Goal: Transaction & Acquisition: Purchase product/service

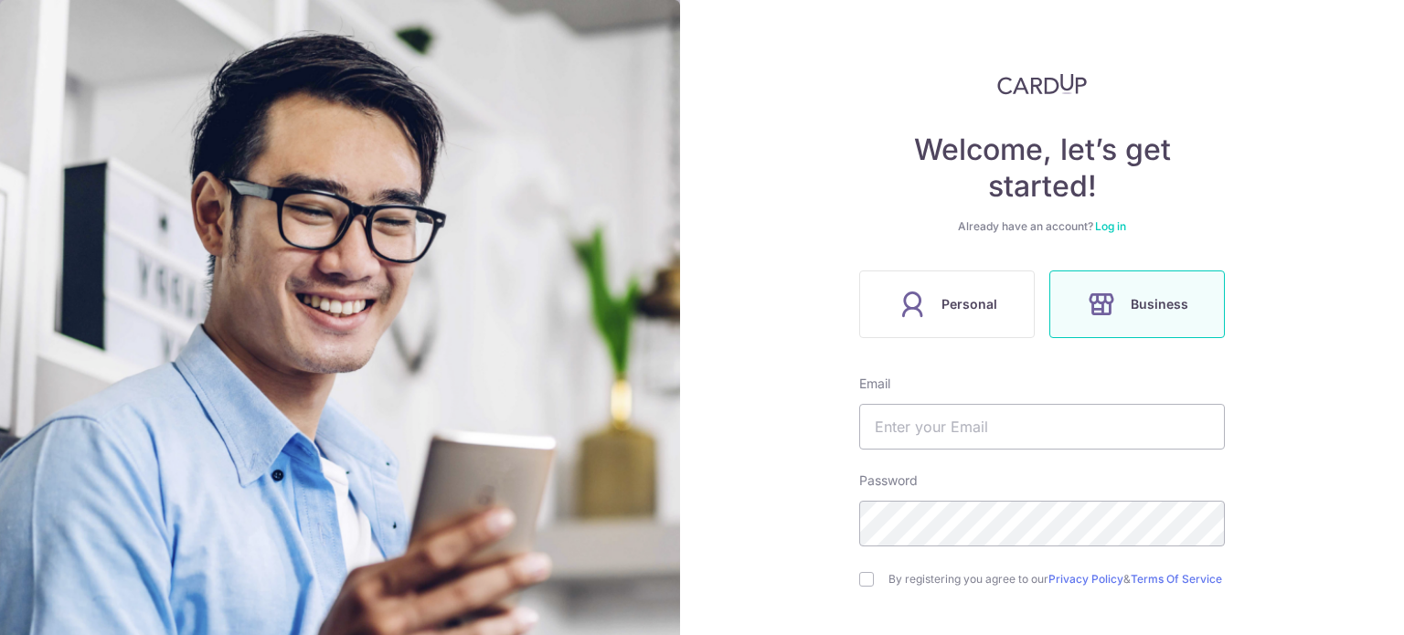
scroll to position [91, 0]
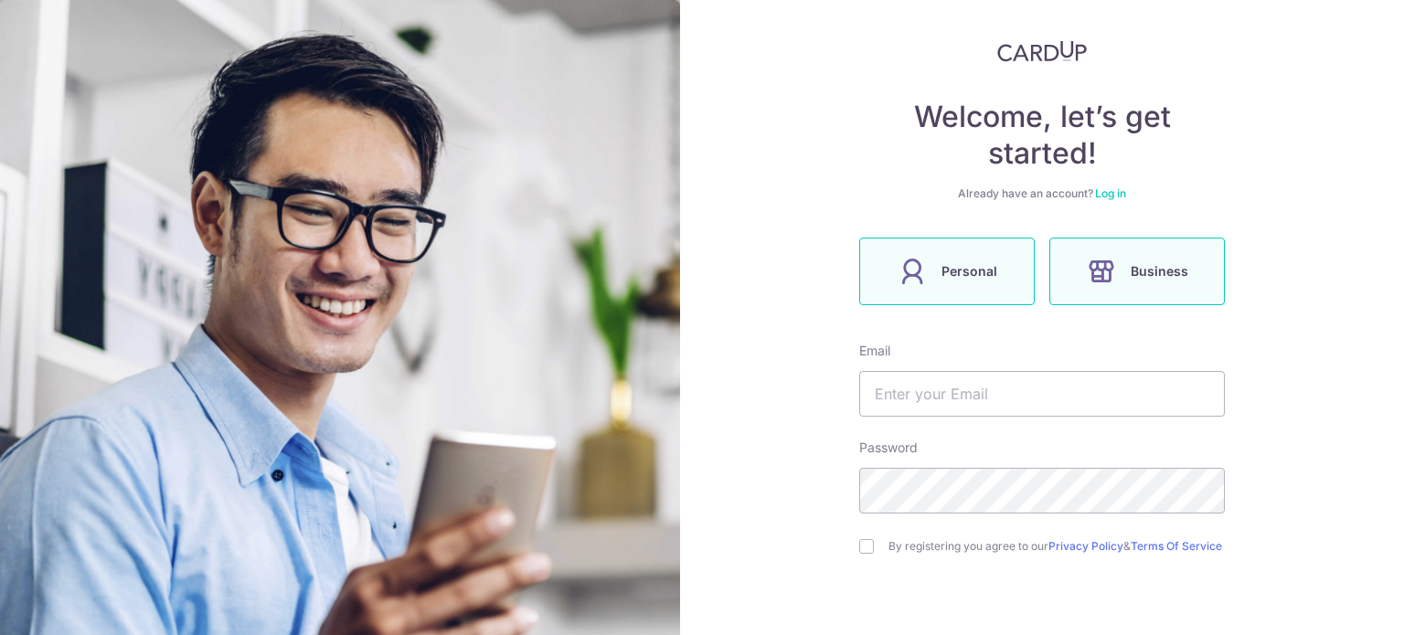
click at [1009, 282] on label "Personal" at bounding box center [947, 272] width 176 height 68
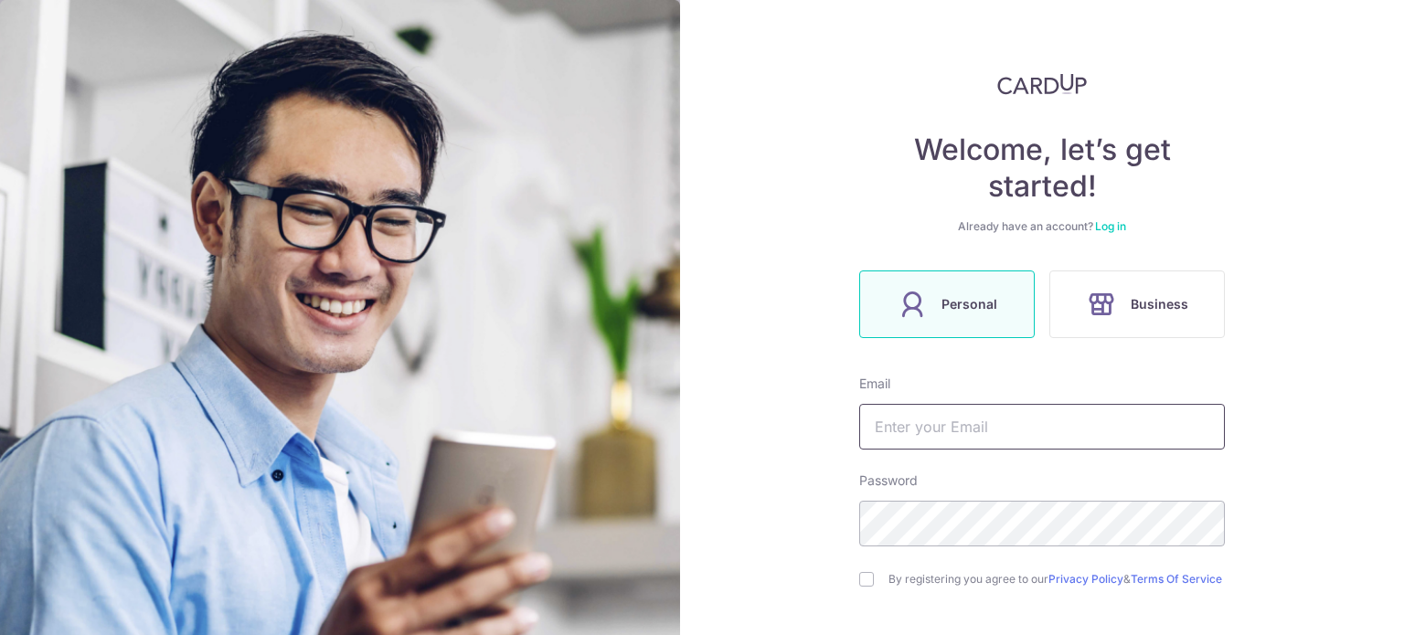
scroll to position [91, 0]
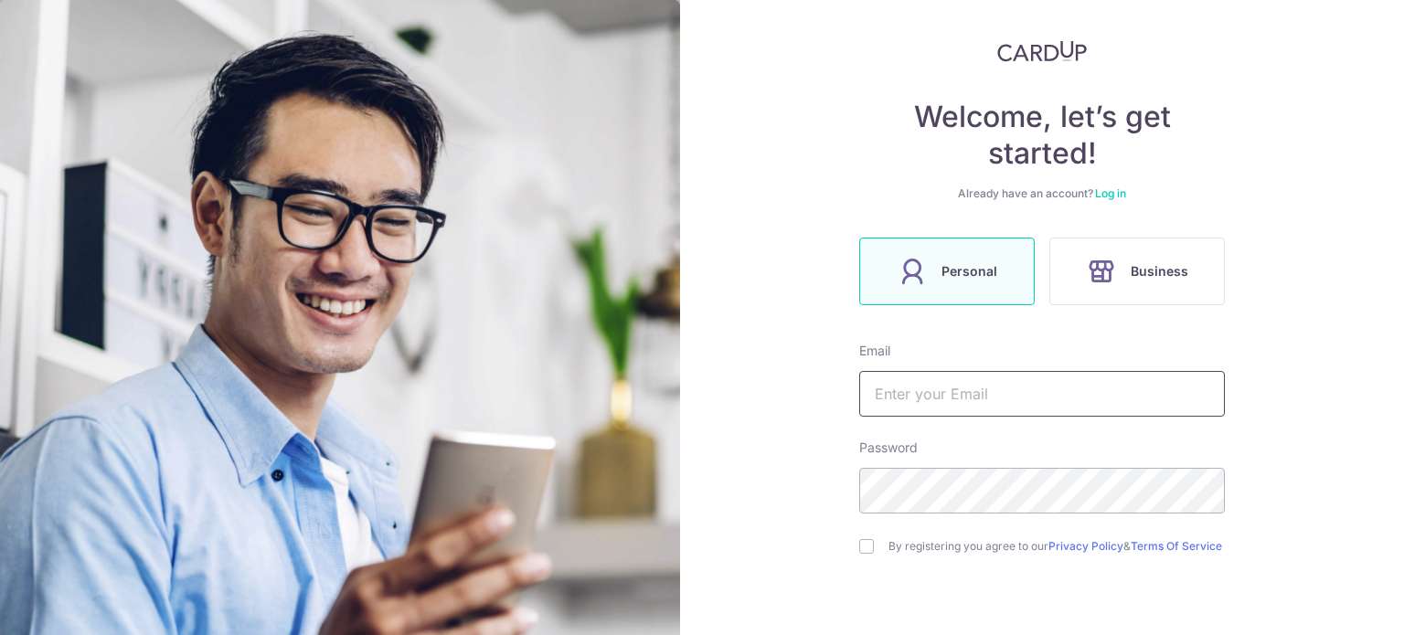
click at [1056, 388] on input "text" at bounding box center [1042, 394] width 366 height 46
type input "[EMAIL_ADDRESS][DOMAIN_NAME]"
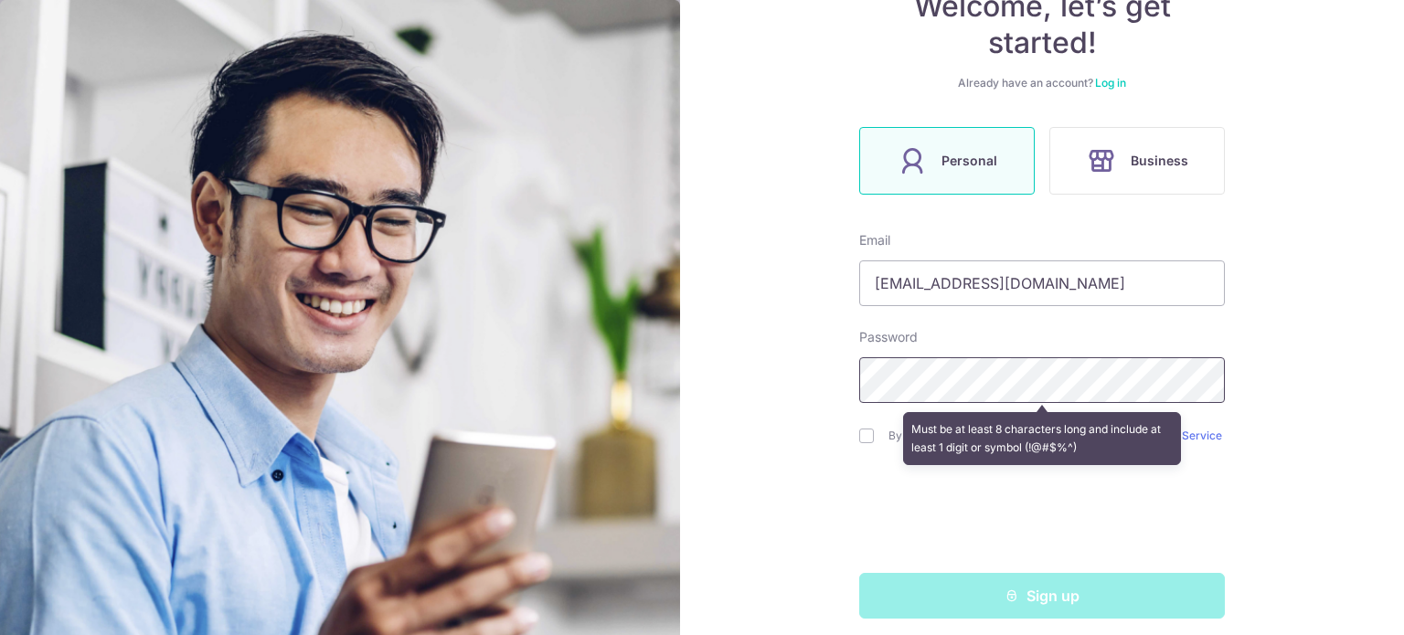
scroll to position [221, 0]
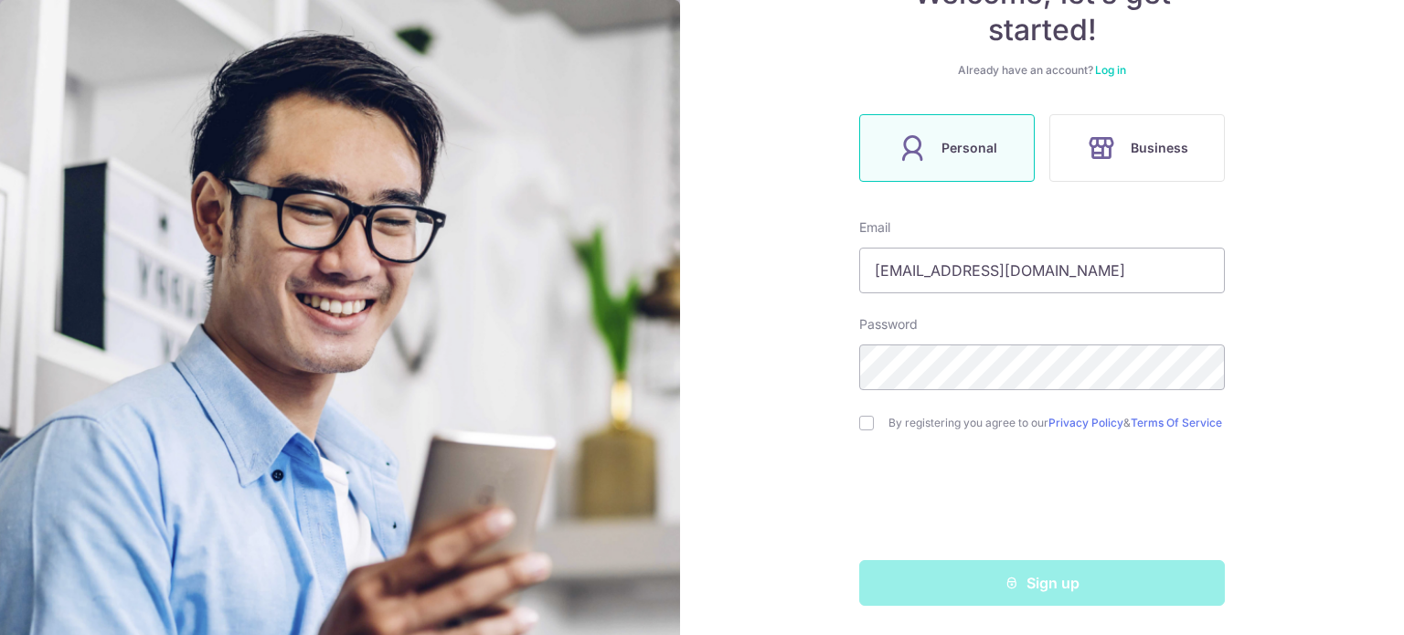
click at [873, 415] on div "By registering you agree to our Privacy Policy & Terms Of Service" at bounding box center [1042, 423] width 366 height 22
click at [859, 422] on input "checkbox" at bounding box center [866, 423] width 15 height 15
checkbox input "true"
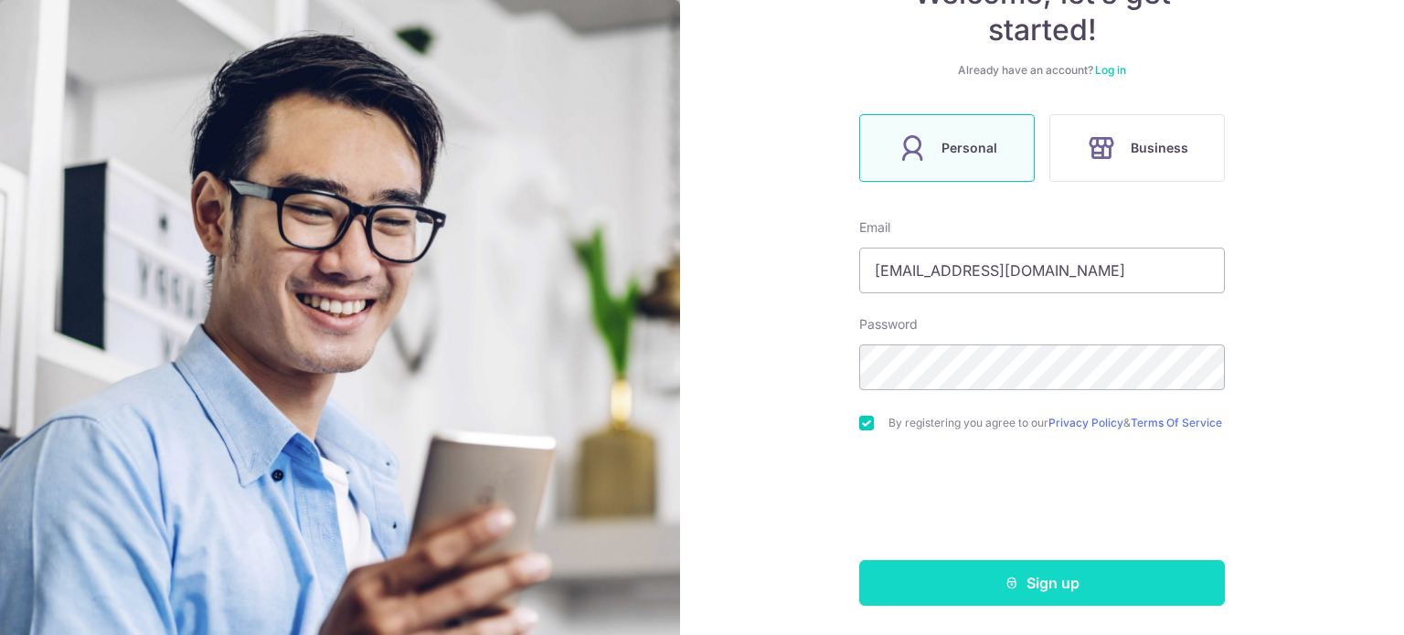
click at [1038, 583] on button "Sign up" at bounding box center [1042, 583] width 366 height 46
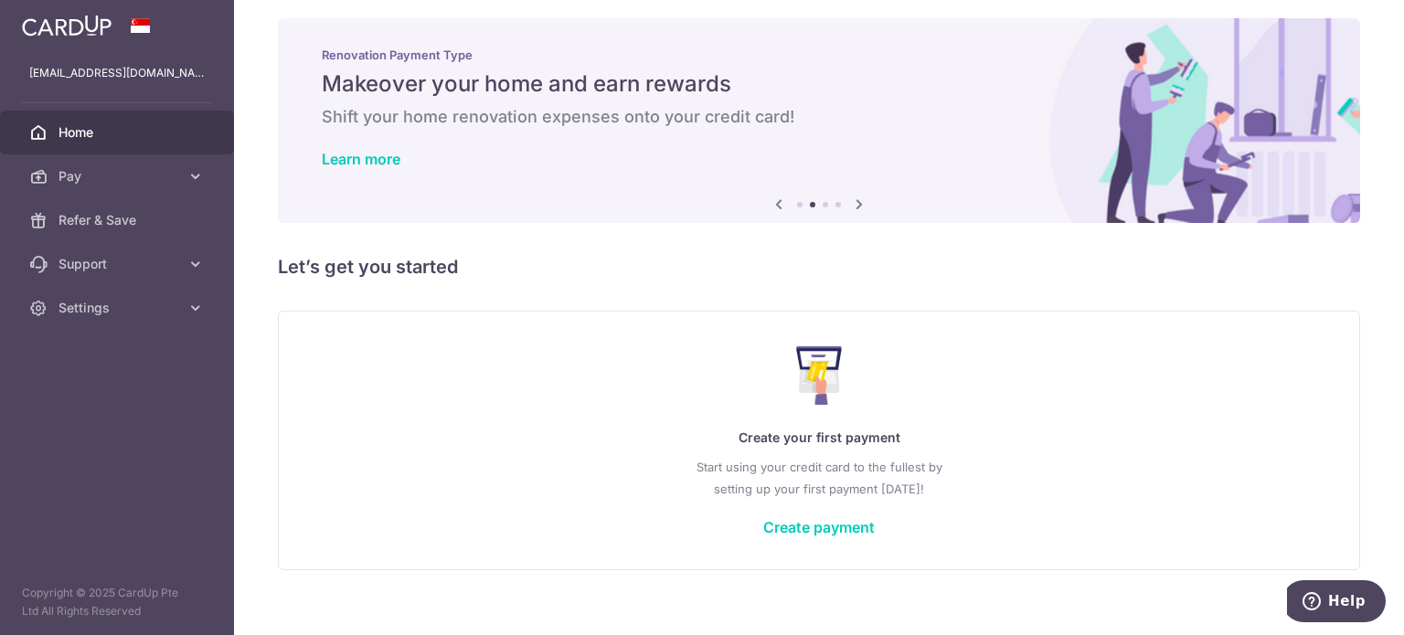
scroll to position [32, 0]
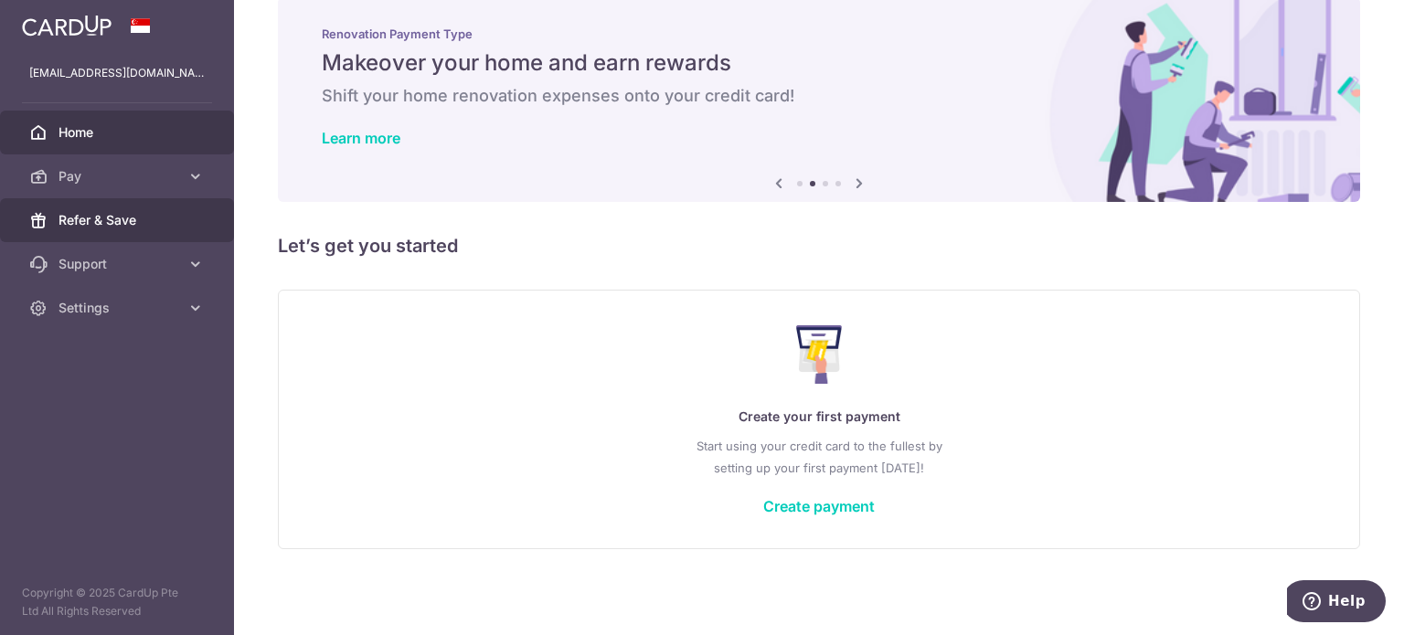
click at [147, 226] on span "Refer & Save" at bounding box center [119, 220] width 121 height 18
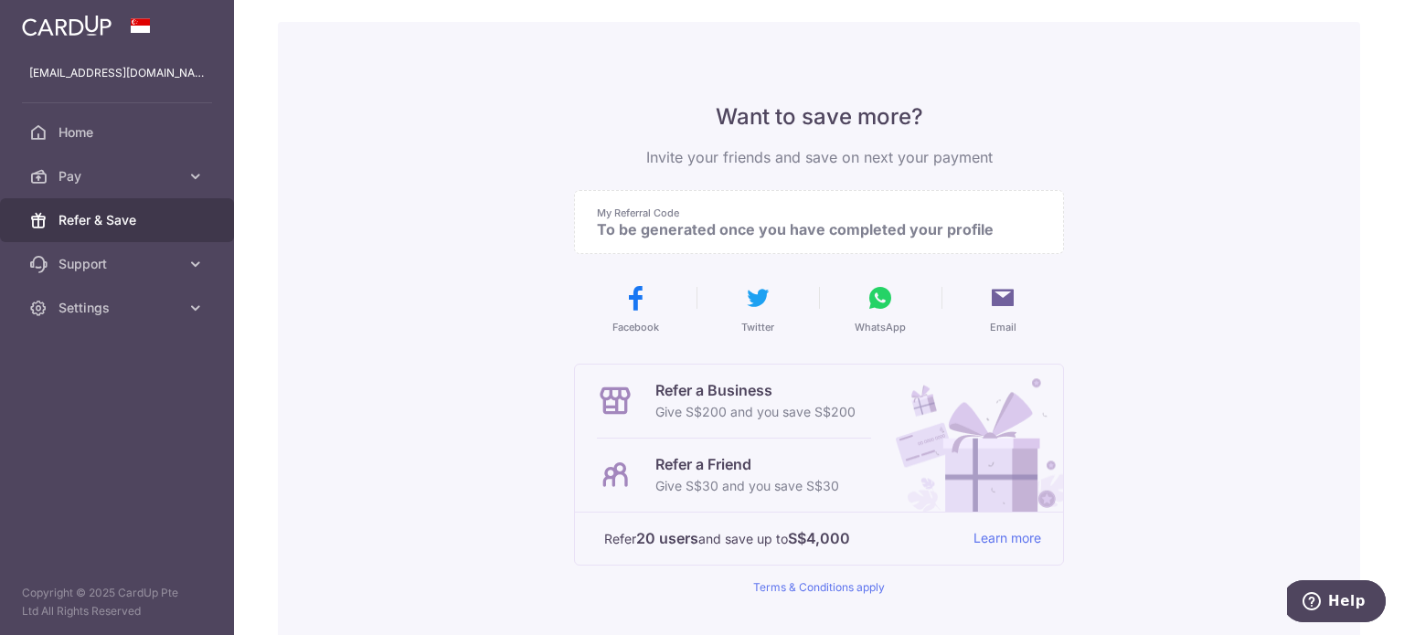
scroll to position [183, 0]
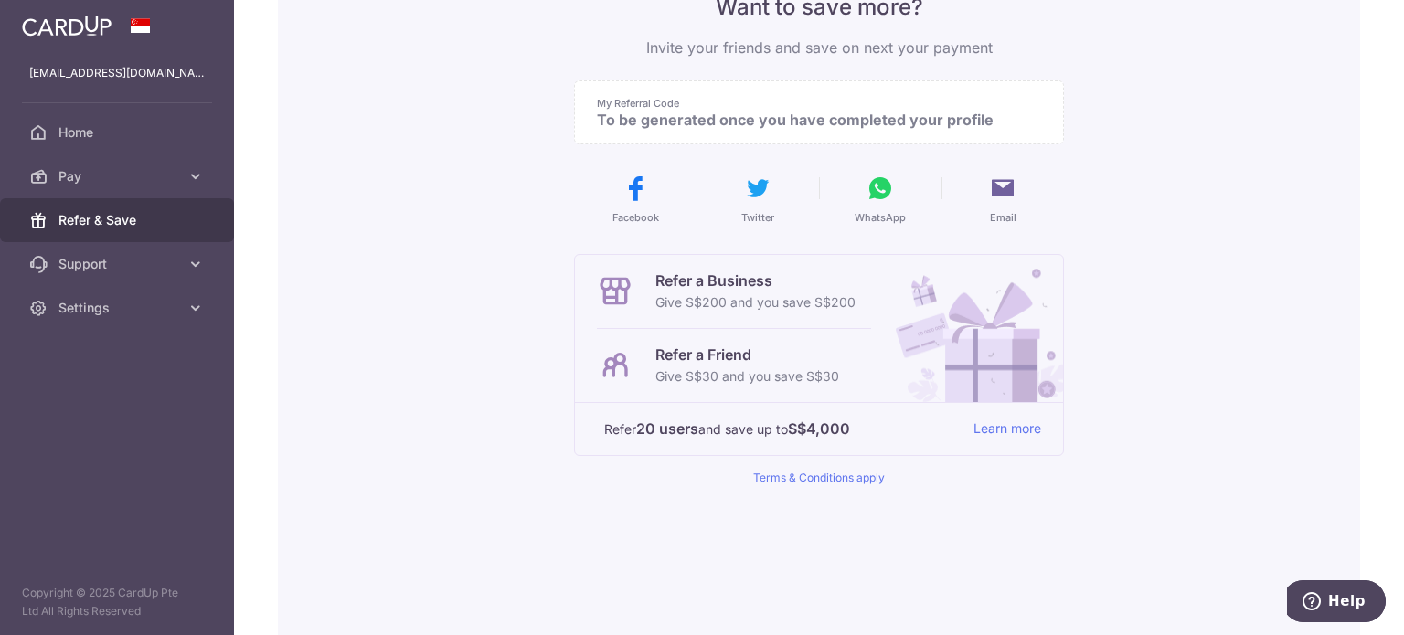
click at [852, 376] on div "Refer a Friend Give S$30 and you save S$30" at bounding box center [734, 365] width 274 height 73
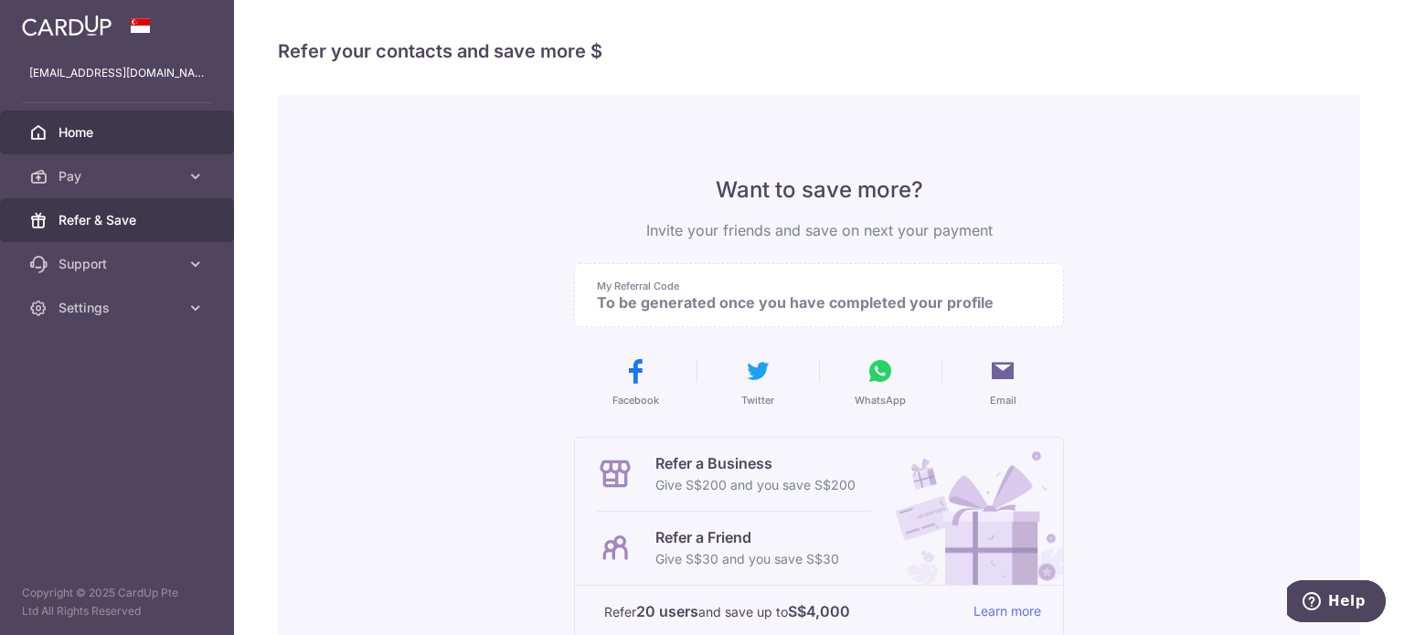
click at [85, 144] on link "Home" at bounding box center [117, 133] width 234 height 44
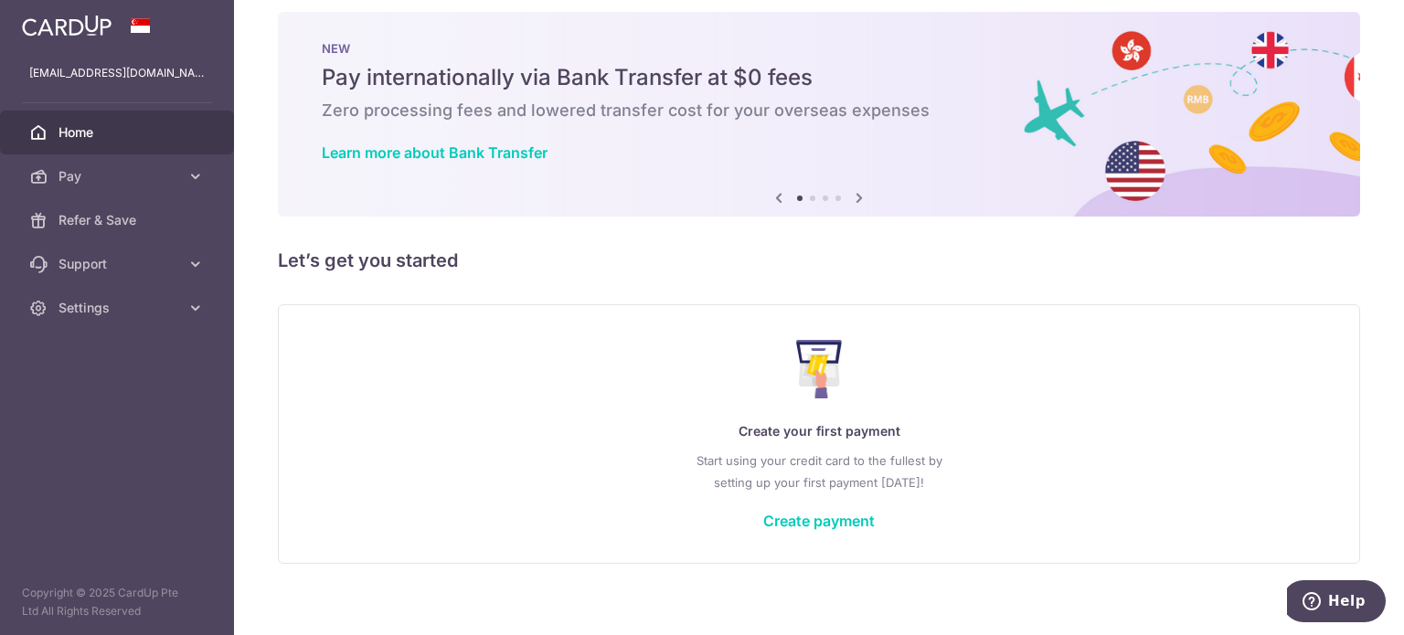
scroll to position [32, 0]
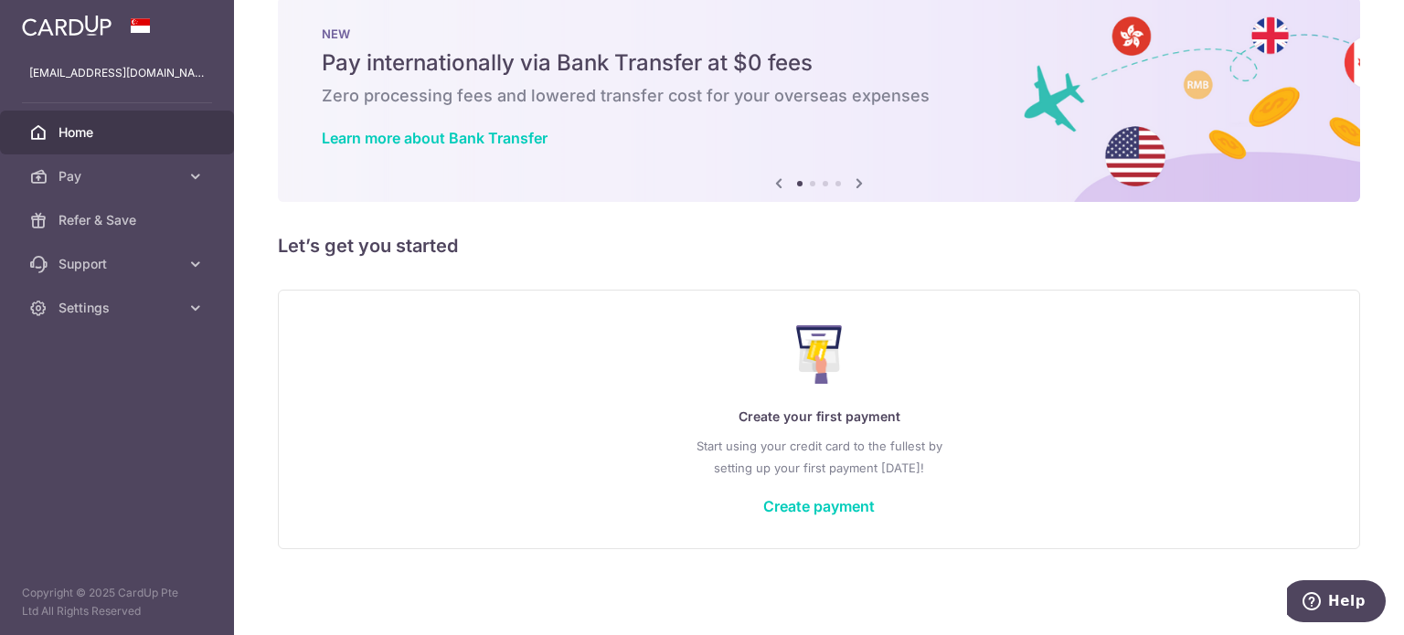
click at [851, 176] on icon at bounding box center [859, 183] width 22 height 23
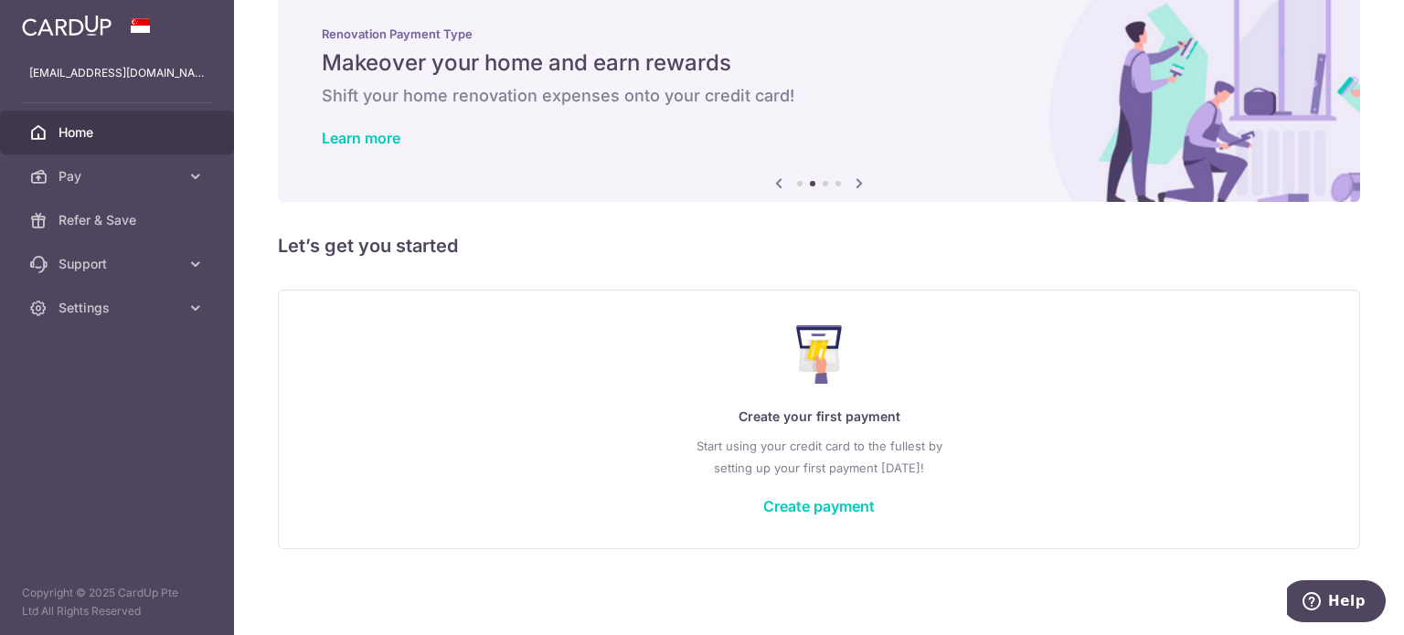
click at [851, 176] on icon at bounding box center [859, 183] width 22 height 23
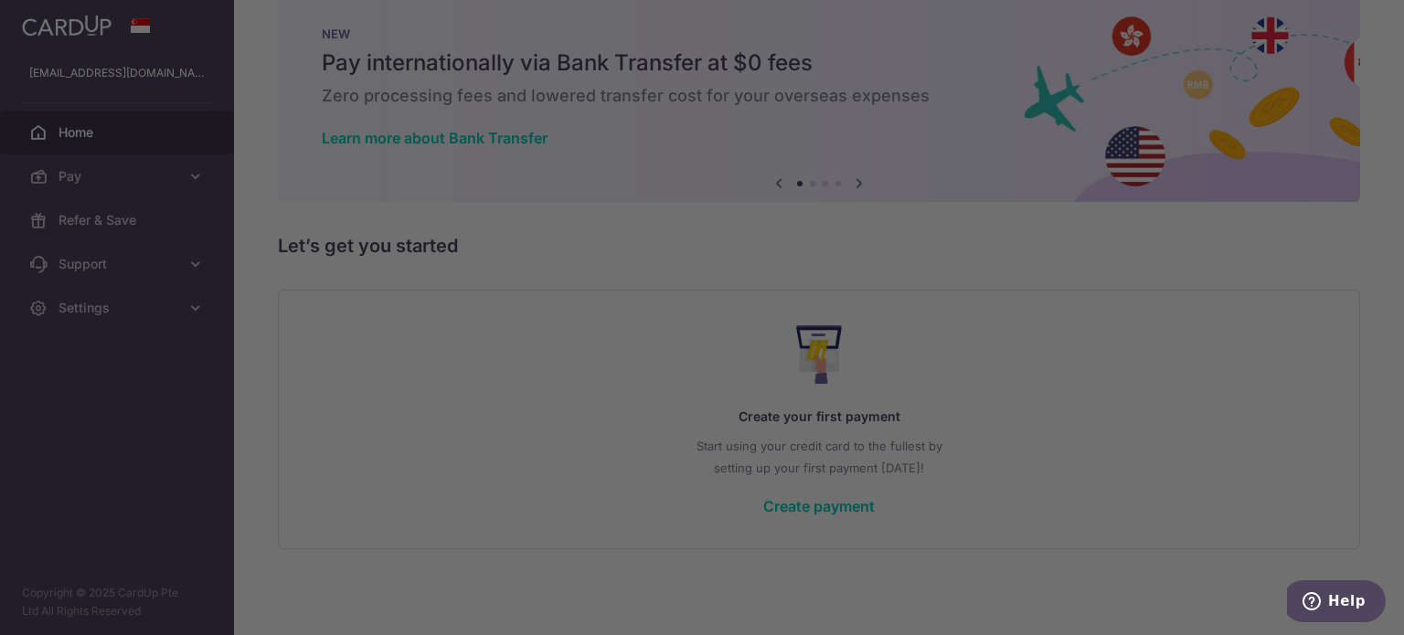
click at [1004, 384] on div at bounding box center [709, 321] width 1418 height 642
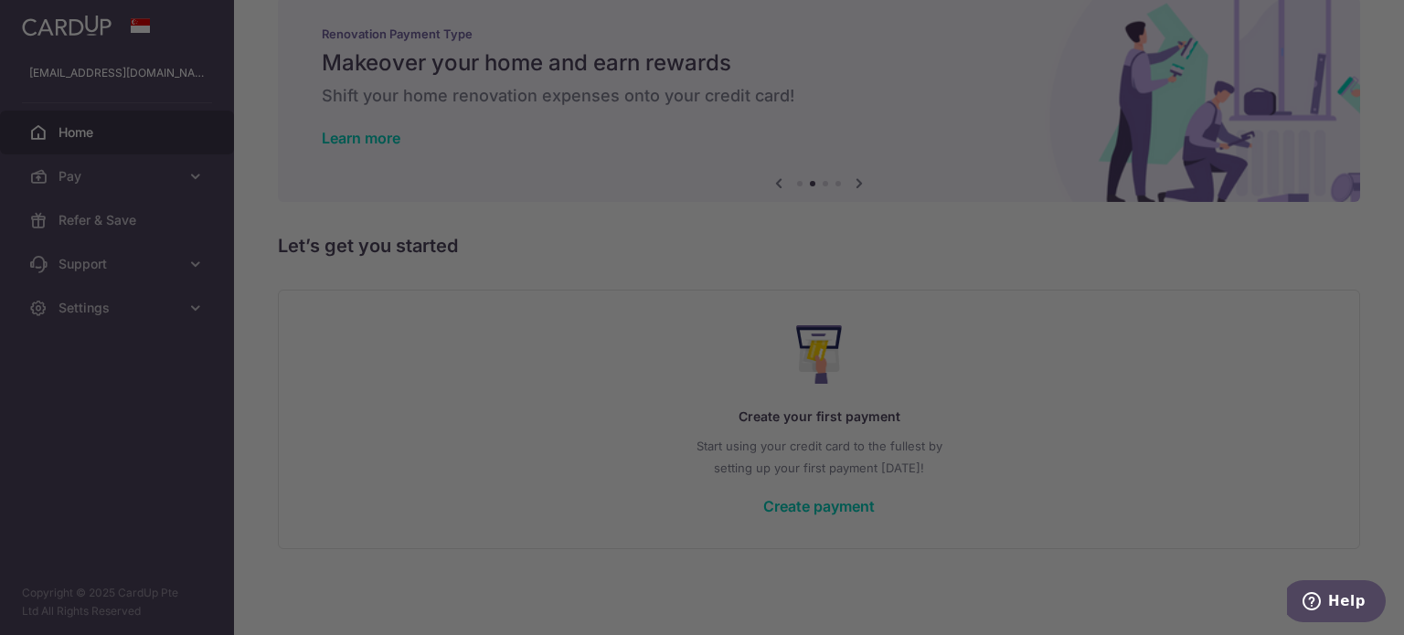
click at [1144, 178] on div at bounding box center [709, 321] width 1418 height 642
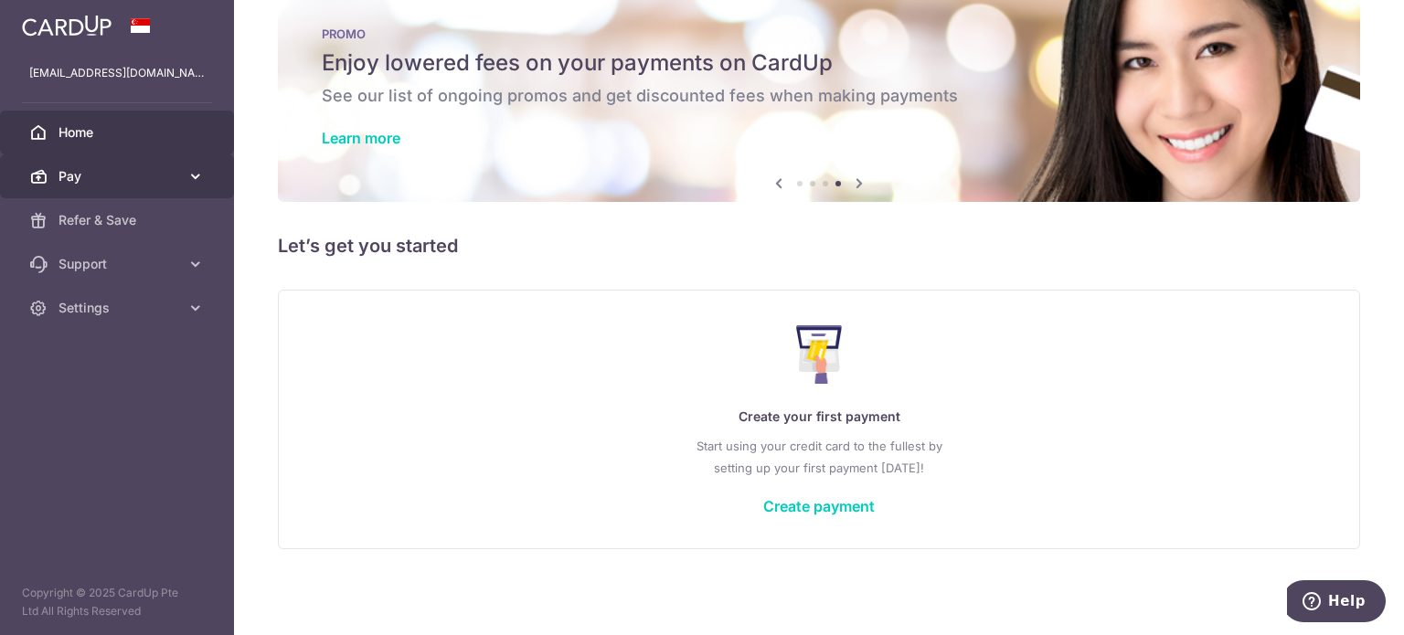
click at [122, 189] on link "Pay" at bounding box center [117, 176] width 234 height 44
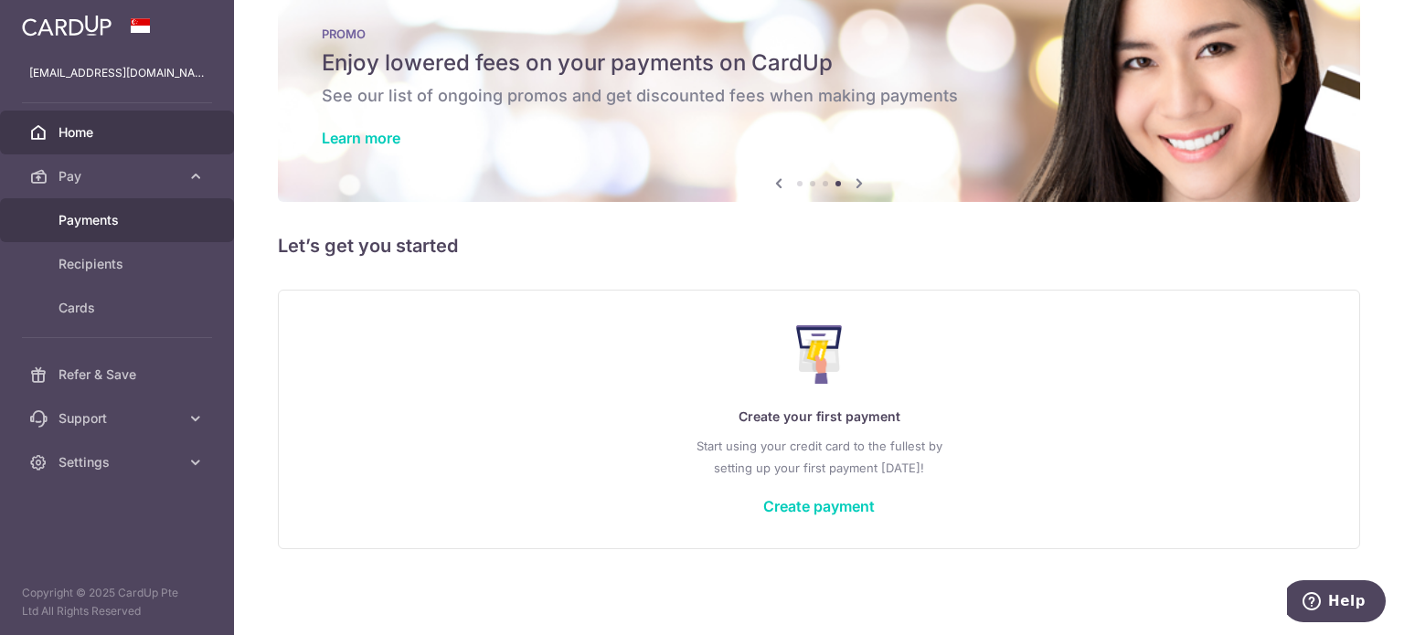
click at [124, 227] on span "Payments" at bounding box center [119, 220] width 121 height 18
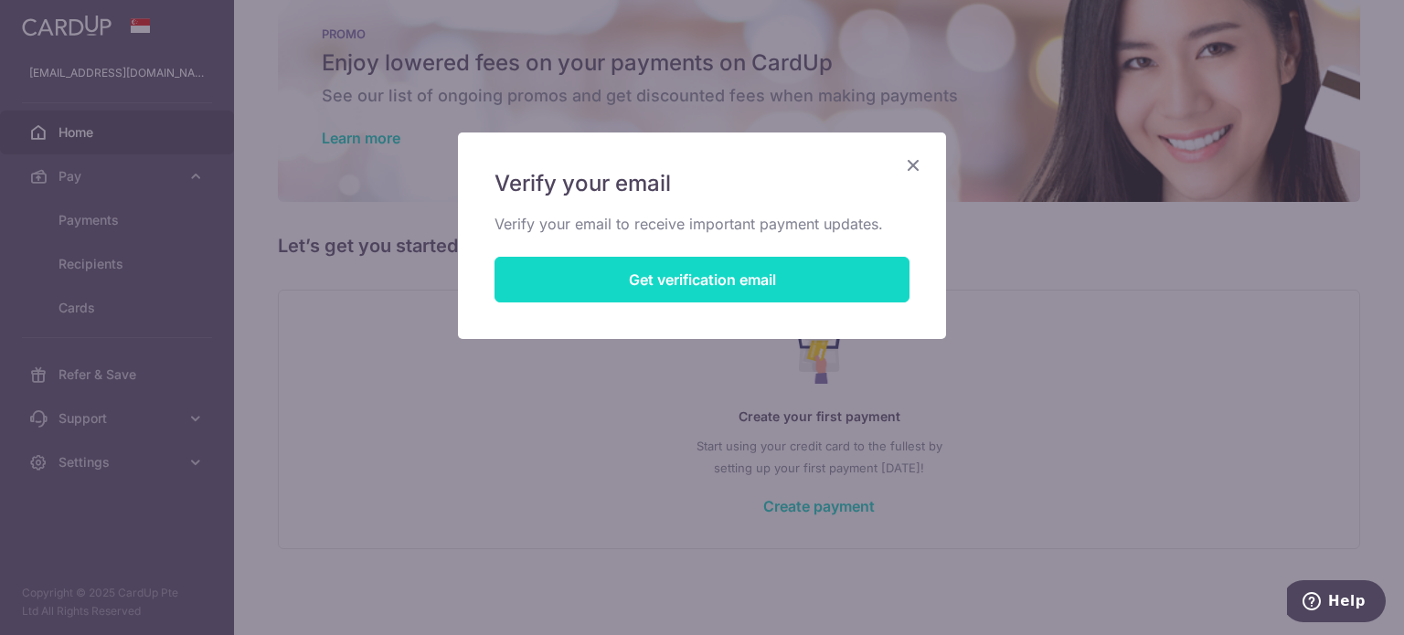
click at [772, 282] on button "Get verification email" at bounding box center [702, 280] width 415 height 46
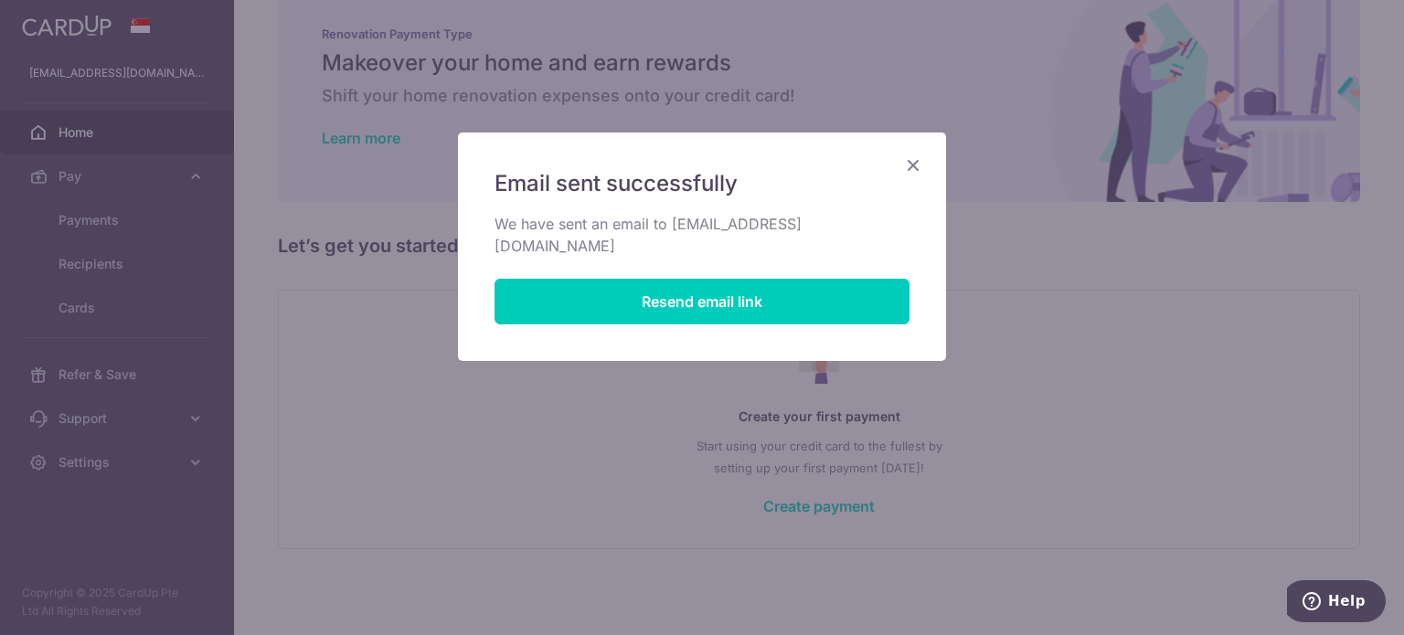
click at [923, 164] on icon "Close" at bounding box center [913, 165] width 22 height 23
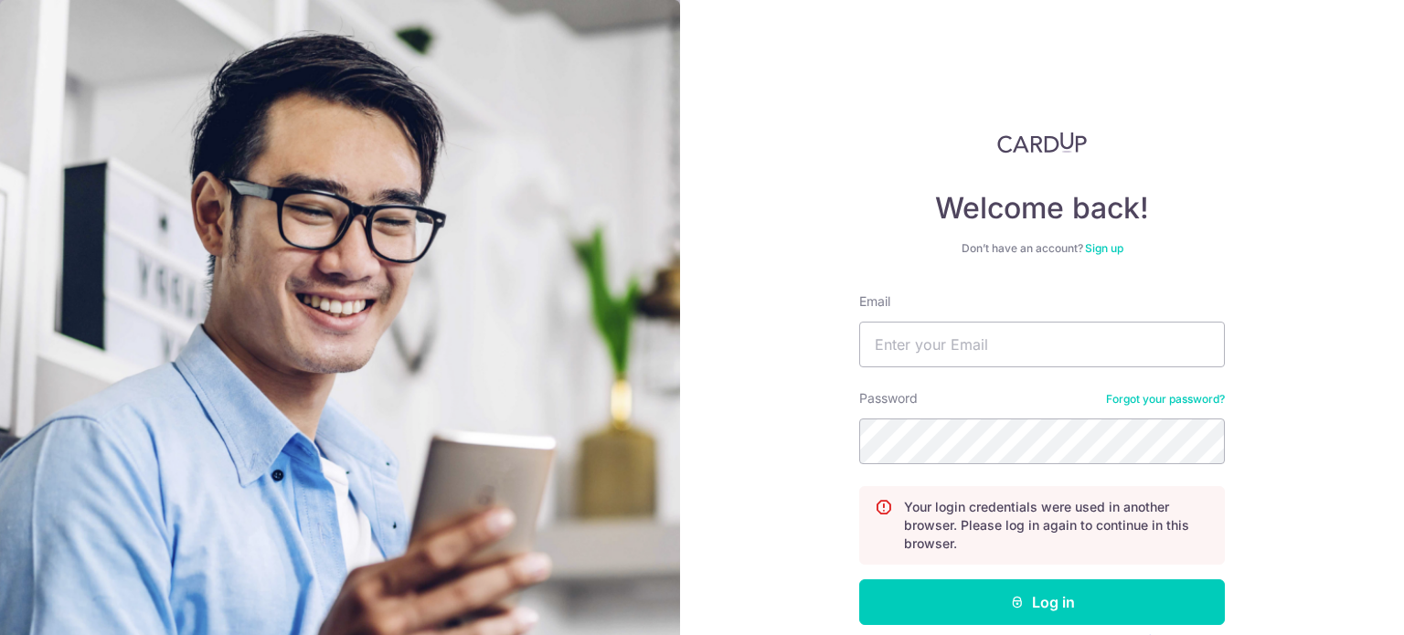
scroll to position [91, 0]
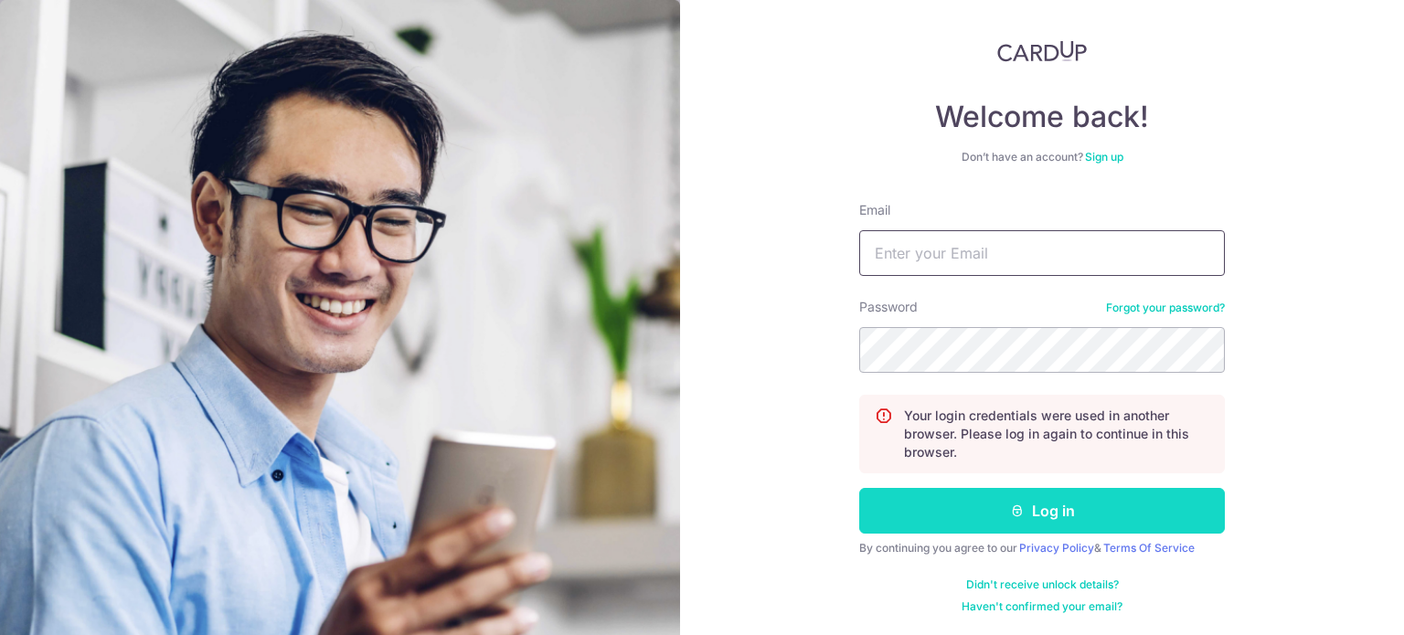
type input "[EMAIL_ADDRESS][DOMAIN_NAME]"
click at [1033, 524] on button "Log in" at bounding box center [1042, 511] width 366 height 46
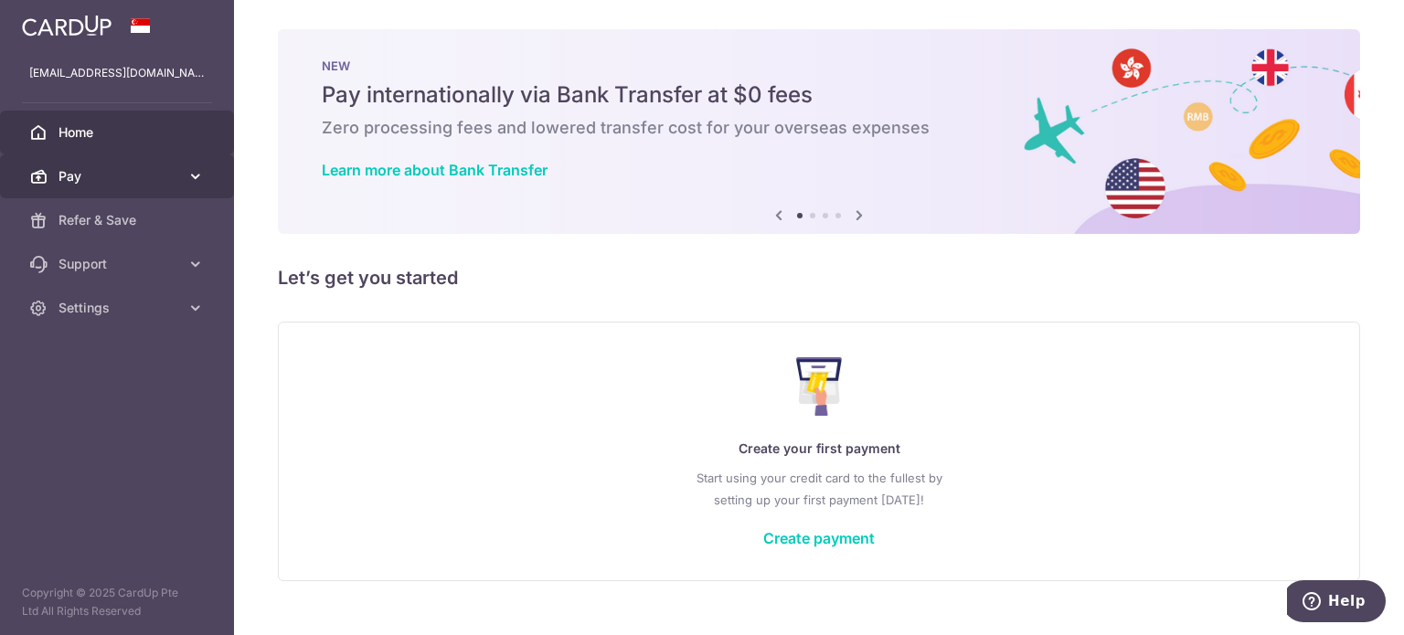
click at [88, 173] on span "Pay" at bounding box center [119, 176] width 121 height 18
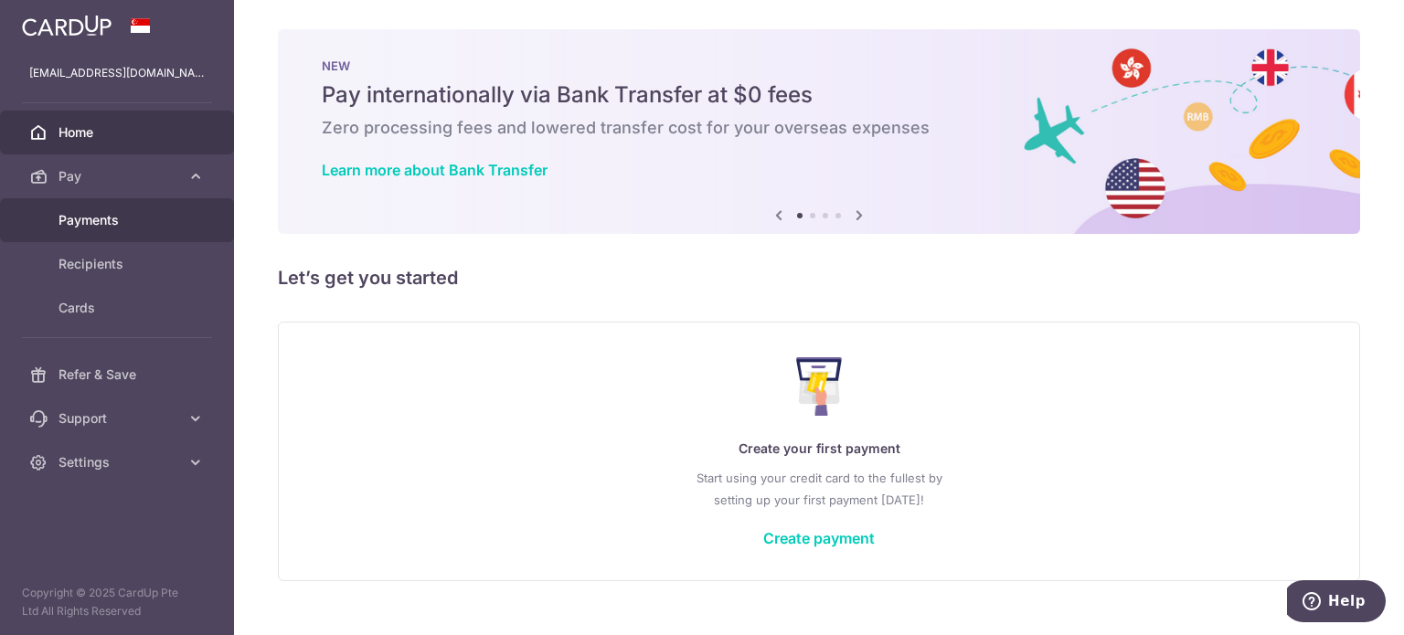
click at [114, 218] on span "Payments" at bounding box center [119, 220] width 121 height 18
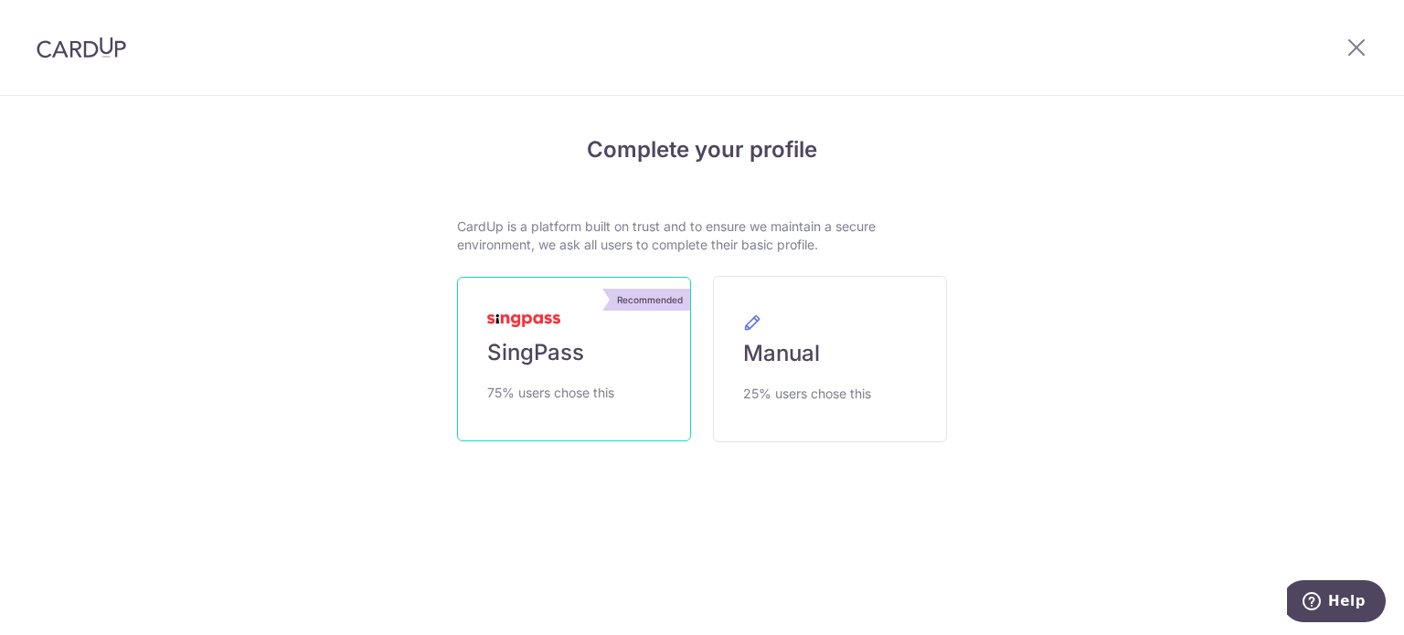
click at [559, 373] on link "Recommended SingPass 75% users chose this" at bounding box center [574, 359] width 234 height 165
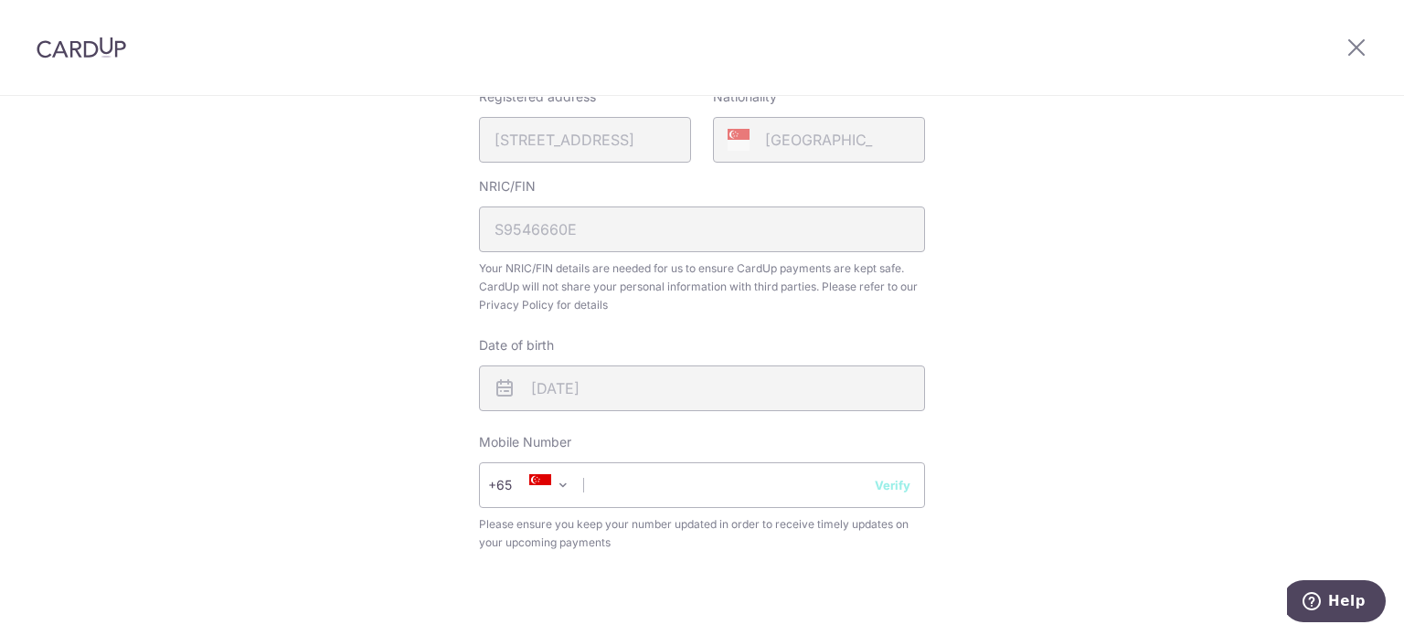
scroll to position [640, 0]
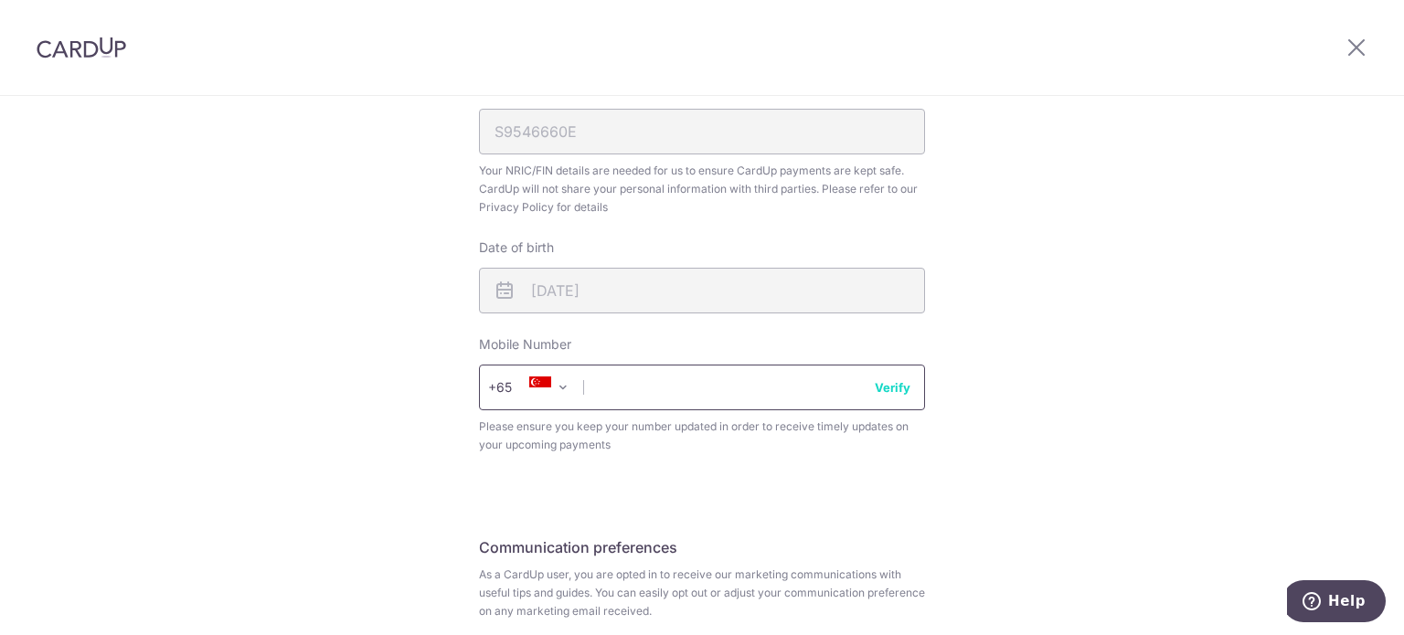
click at [665, 389] on input "text" at bounding box center [702, 388] width 446 height 46
type input "82002711"
click at [878, 391] on button "Verify" at bounding box center [893, 387] width 36 height 18
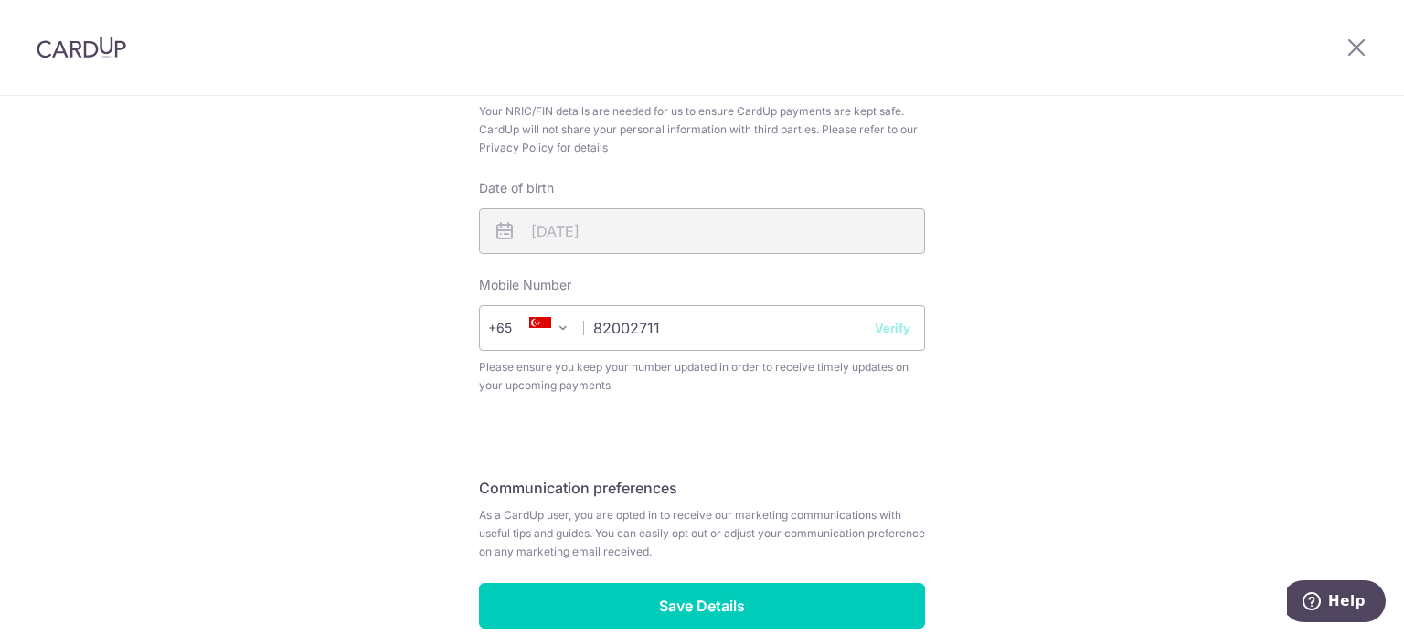
scroll to position [731, 0]
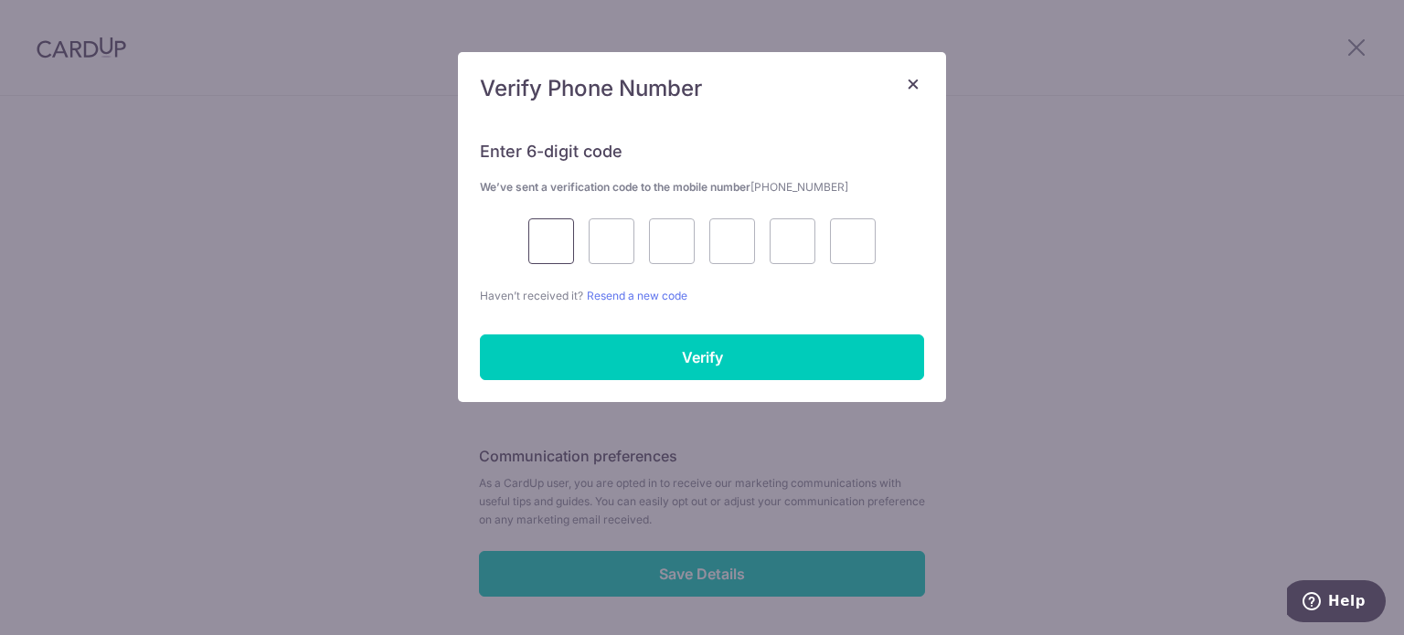
click at [548, 262] on input "text" at bounding box center [551, 241] width 46 height 46
type input "3"
type input "6"
type input "4"
type input "2"
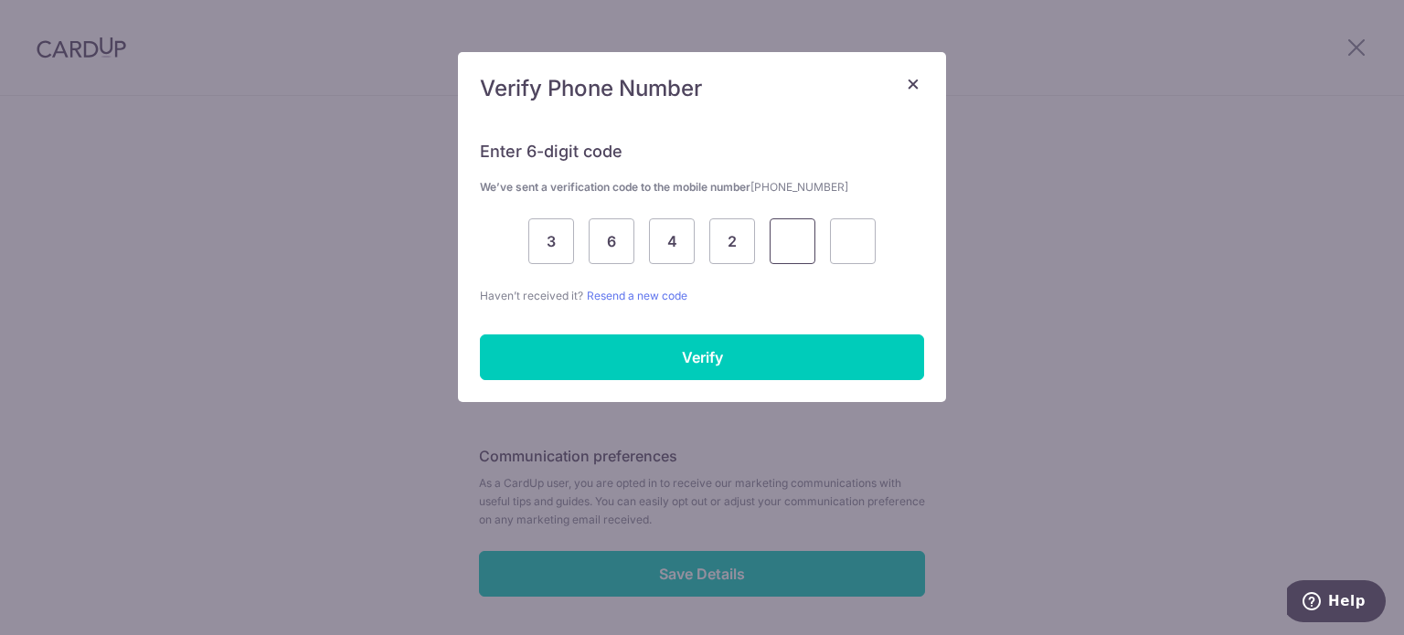
type input "9"
type input "4"
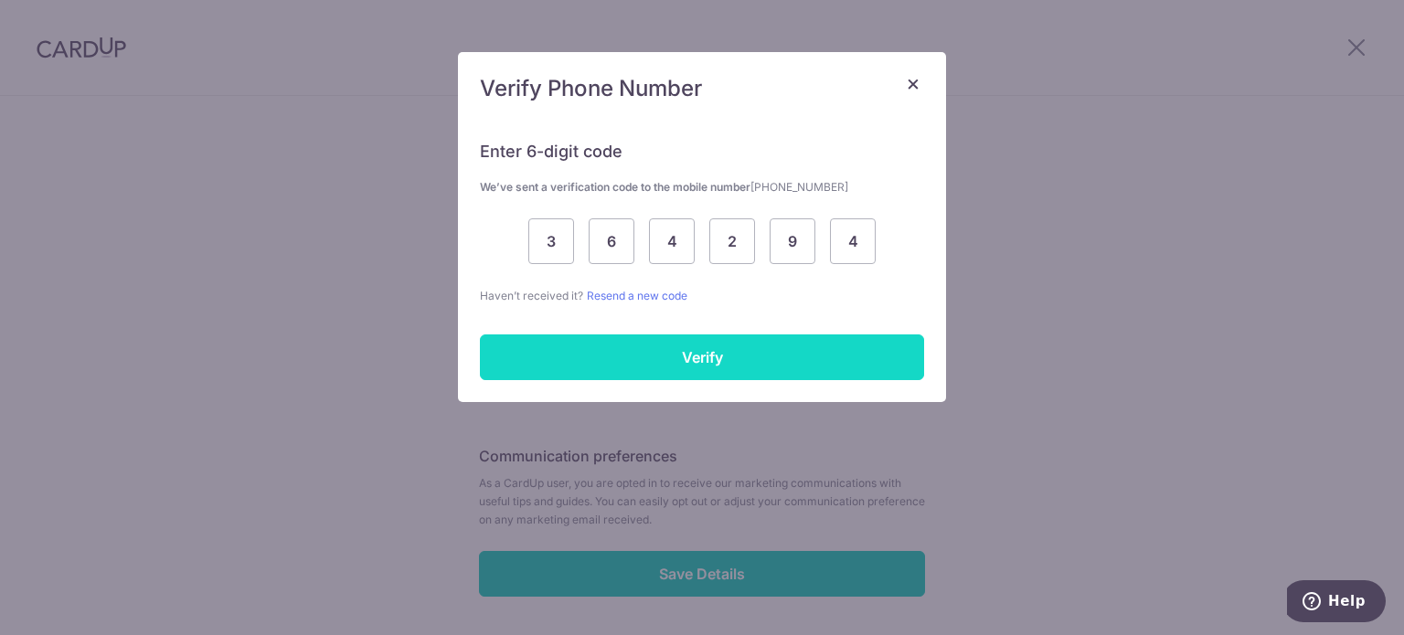
click at [607, 346] on input "Verify" at bounding box center [702, 358] width 444 height 46
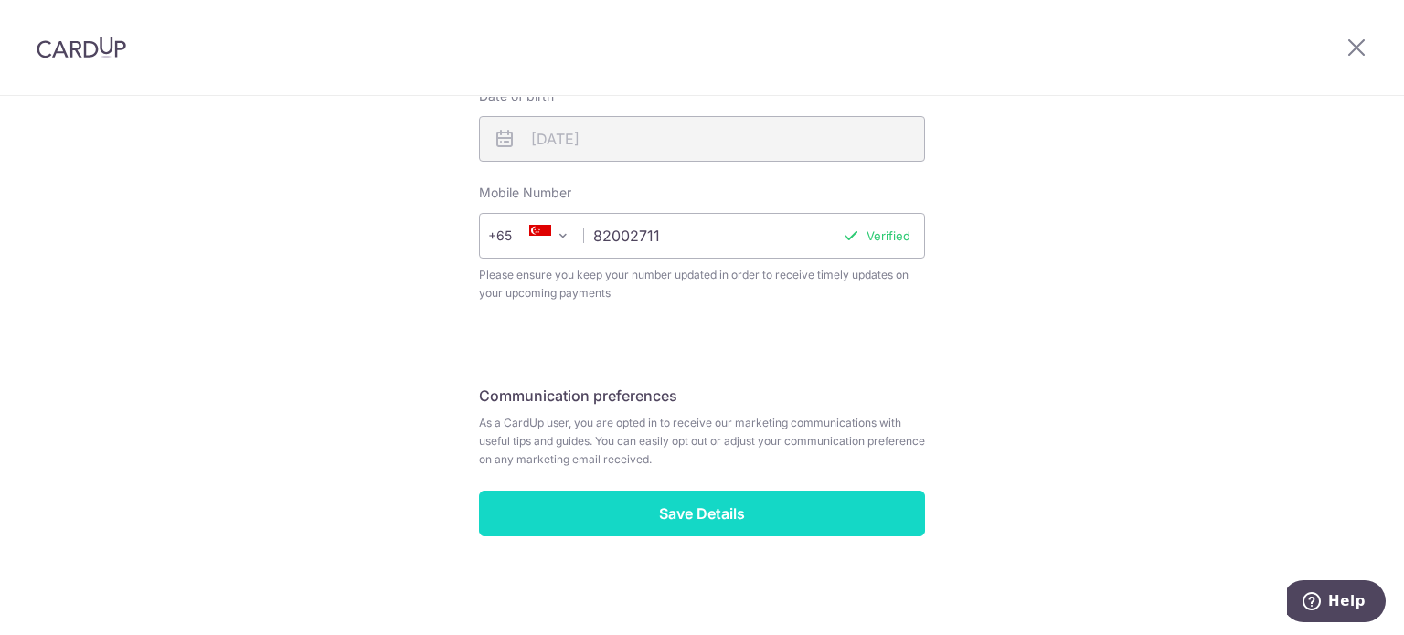
scroll to position [793, 0]
click at [774, 522] on input "Save Details" at bounding box center [702, 513] width 446 height 46
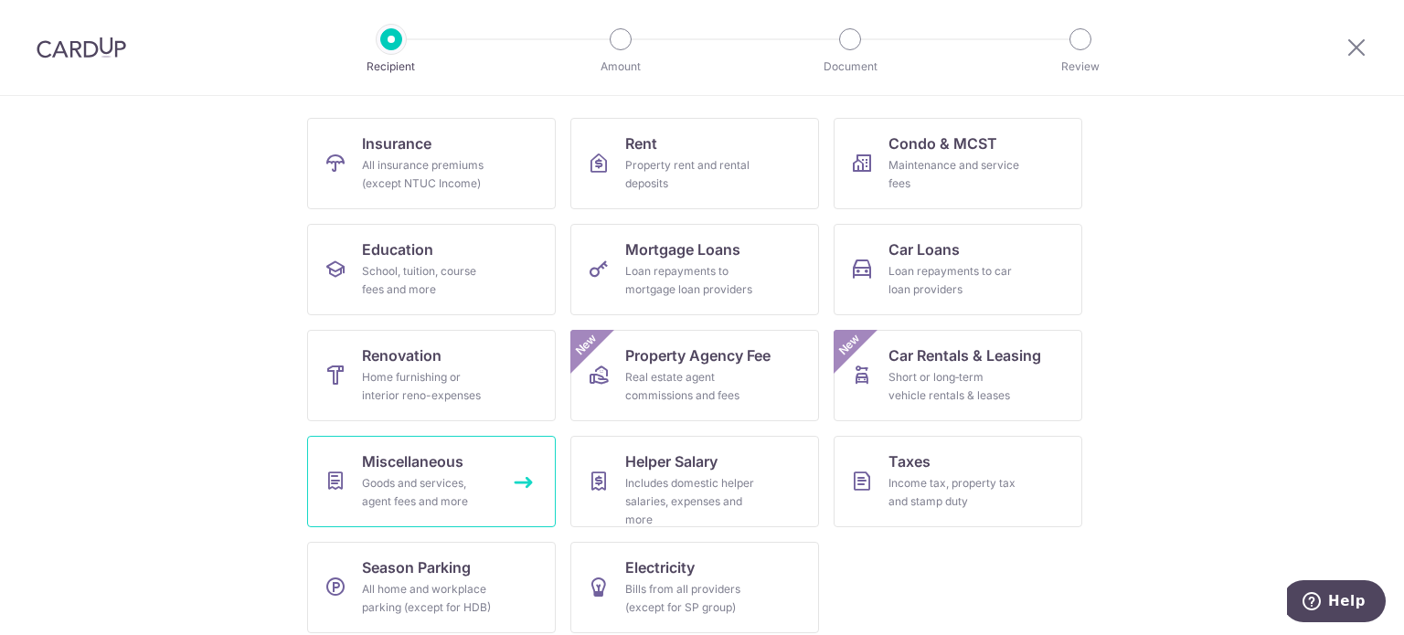
scroll to position [182, 0]
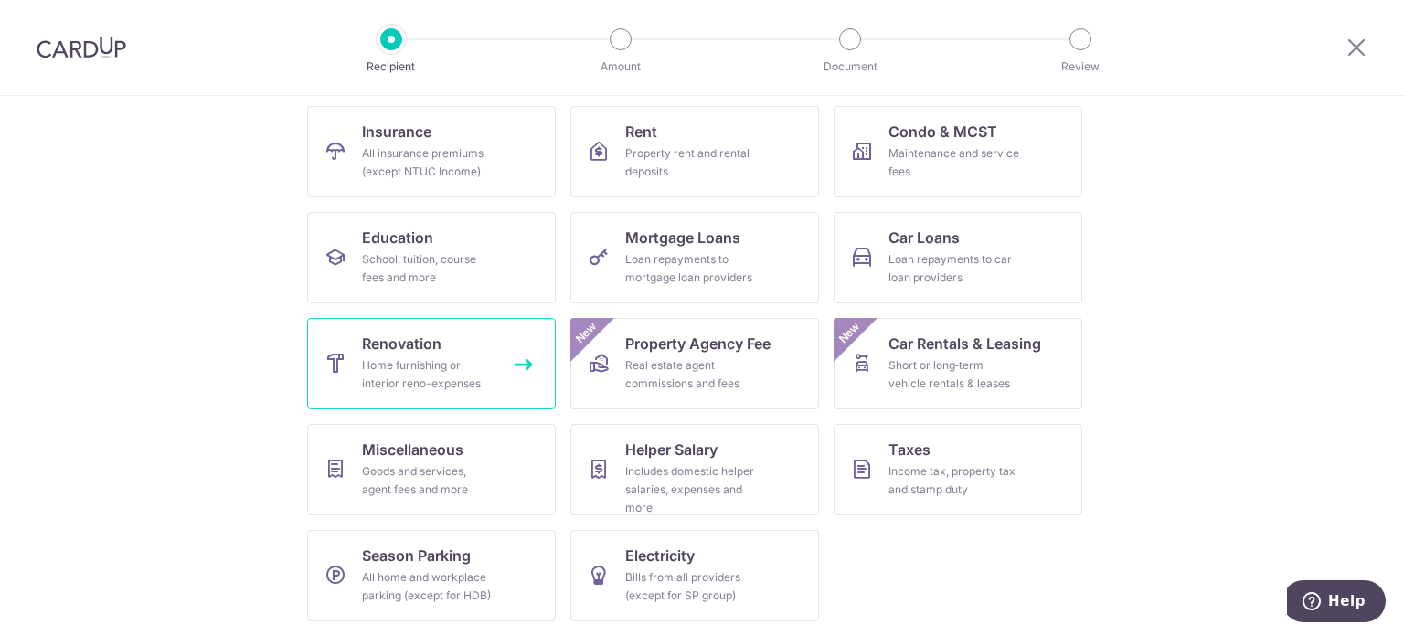
click at [362, 390] on div "Home furnishing or interior reno-expenses" at bounding box center [428, 375] width 132 height 37
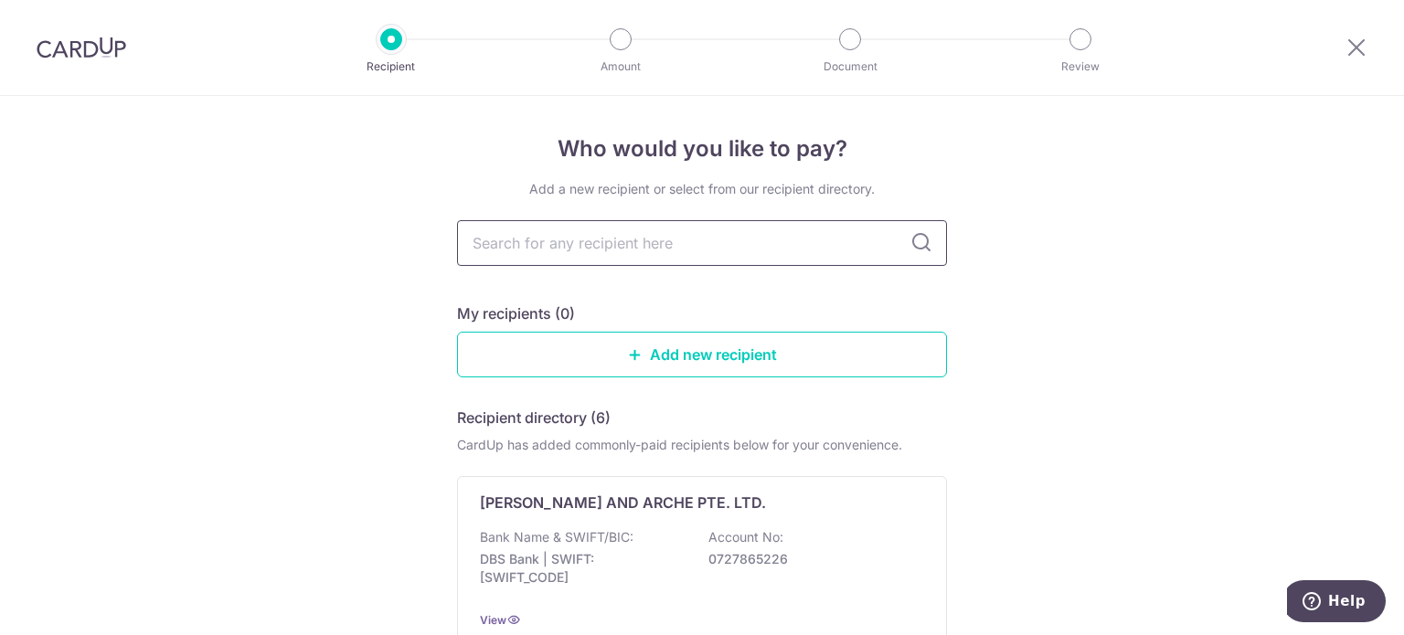
click at [728, 254] on input "text" at bounding box center [702, 243] width 490 height 46
type input "au"
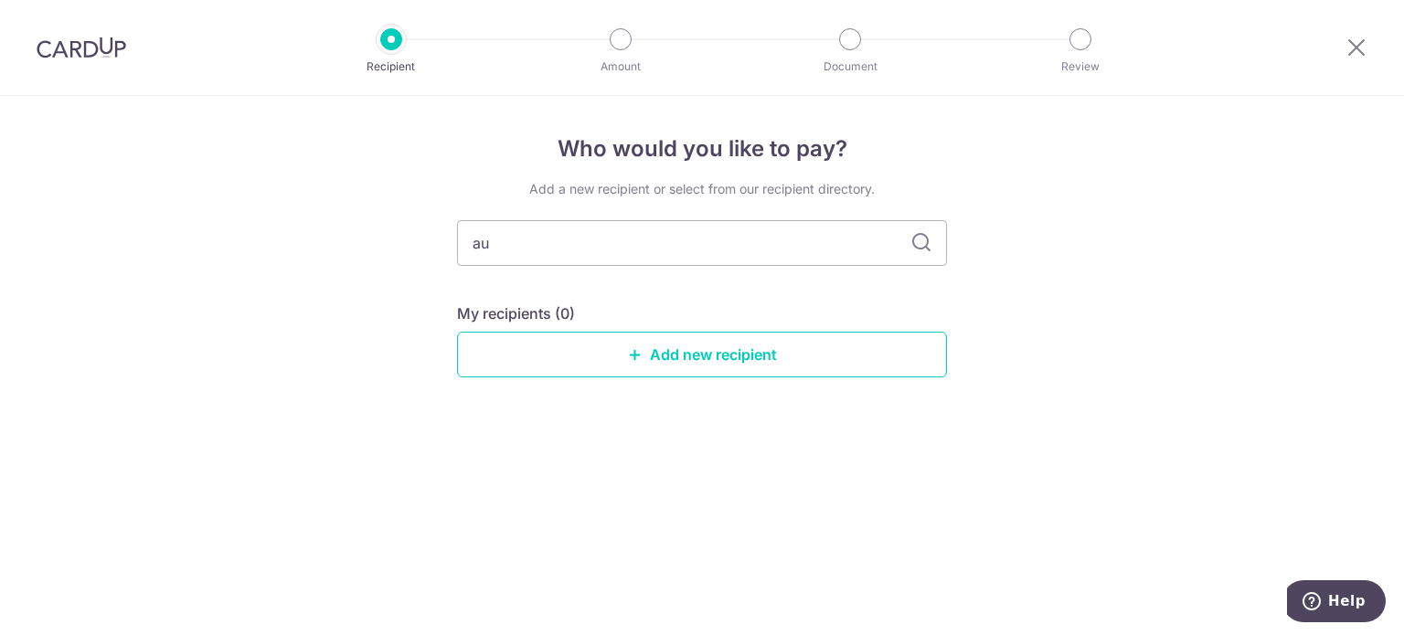
type input "a"
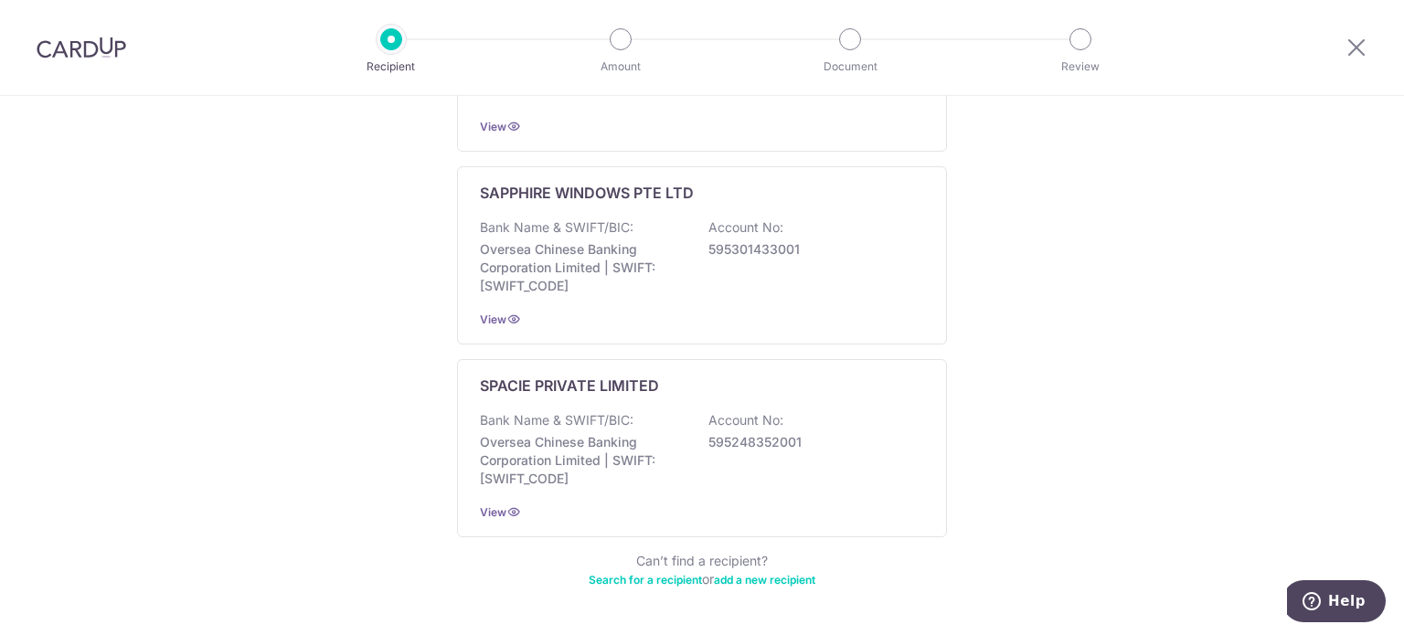
scroll to position [1112, 0]
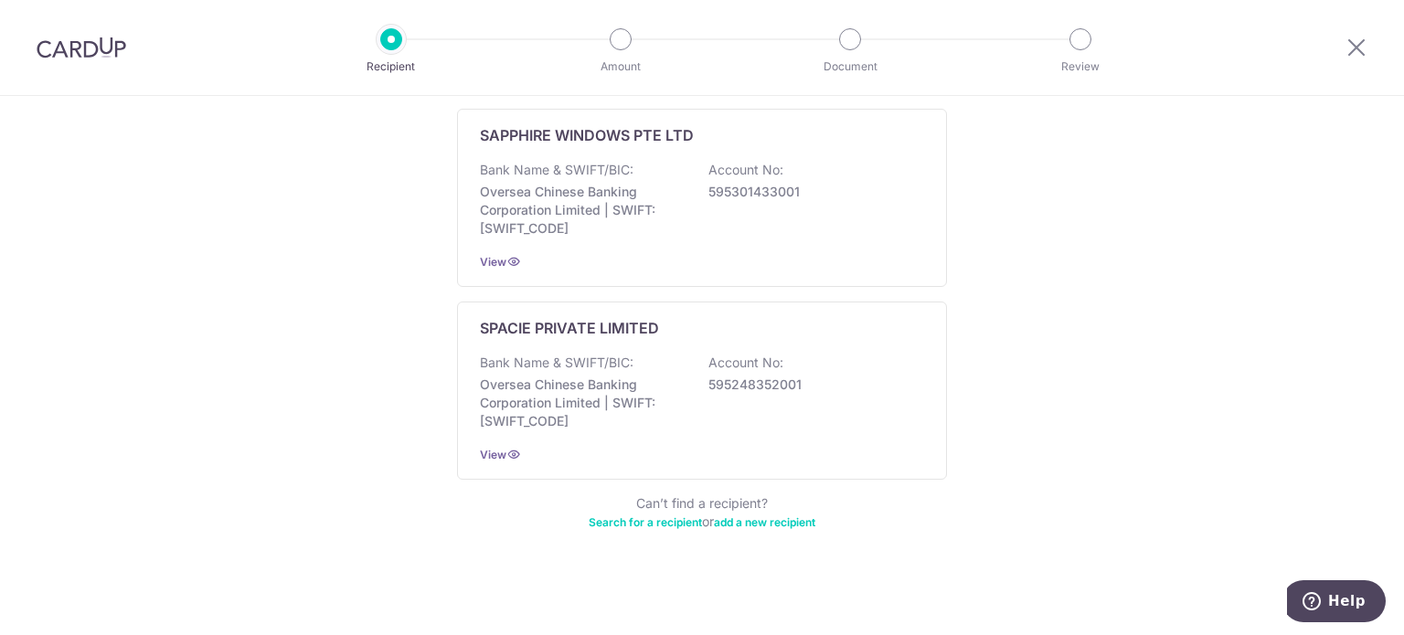
click at [775, 519] on link "add a new recipient" at bounding box center [764, 523] width 101 height 14
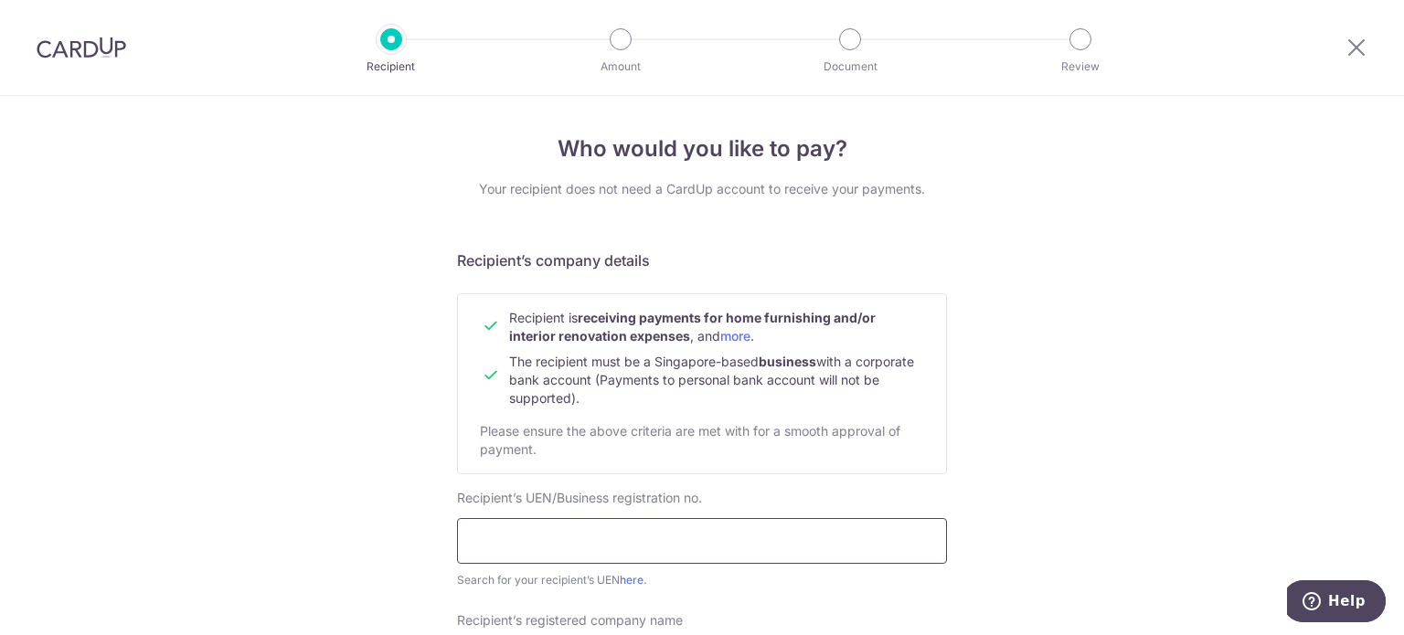
click at [736, 557] on input "text" at bounding box center [702, 541] width 490 height 46
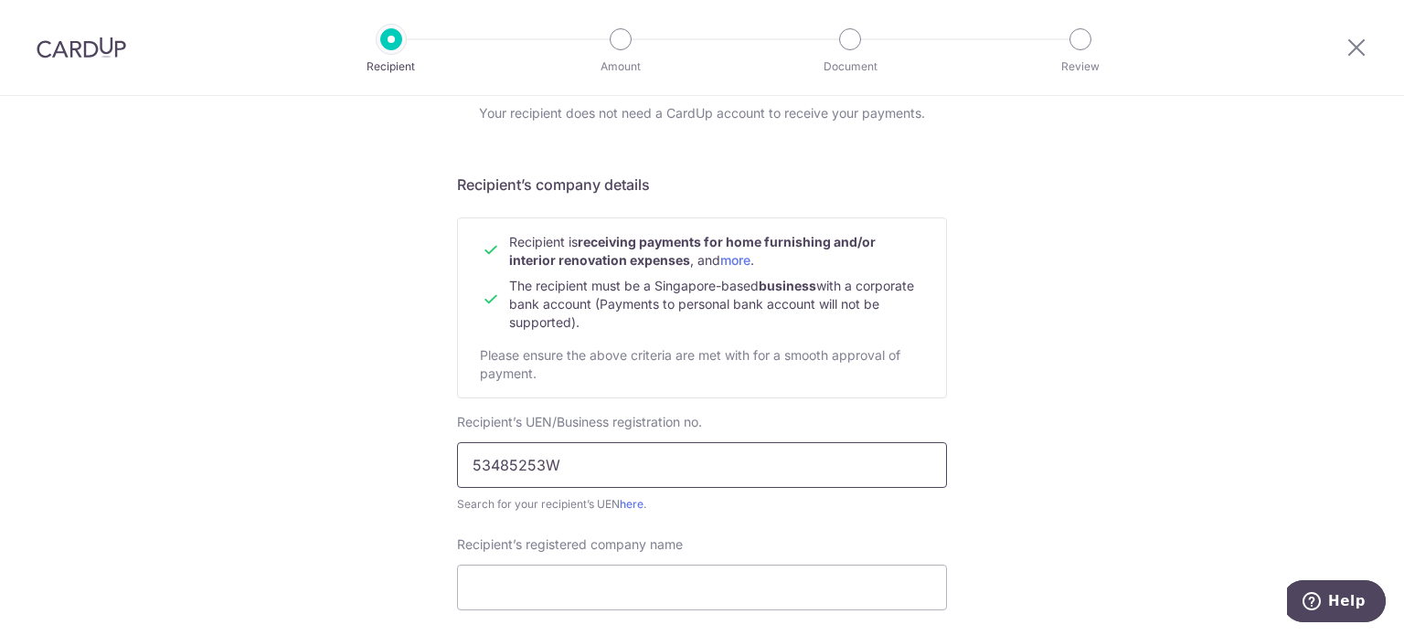
scroll to position [183, 0]
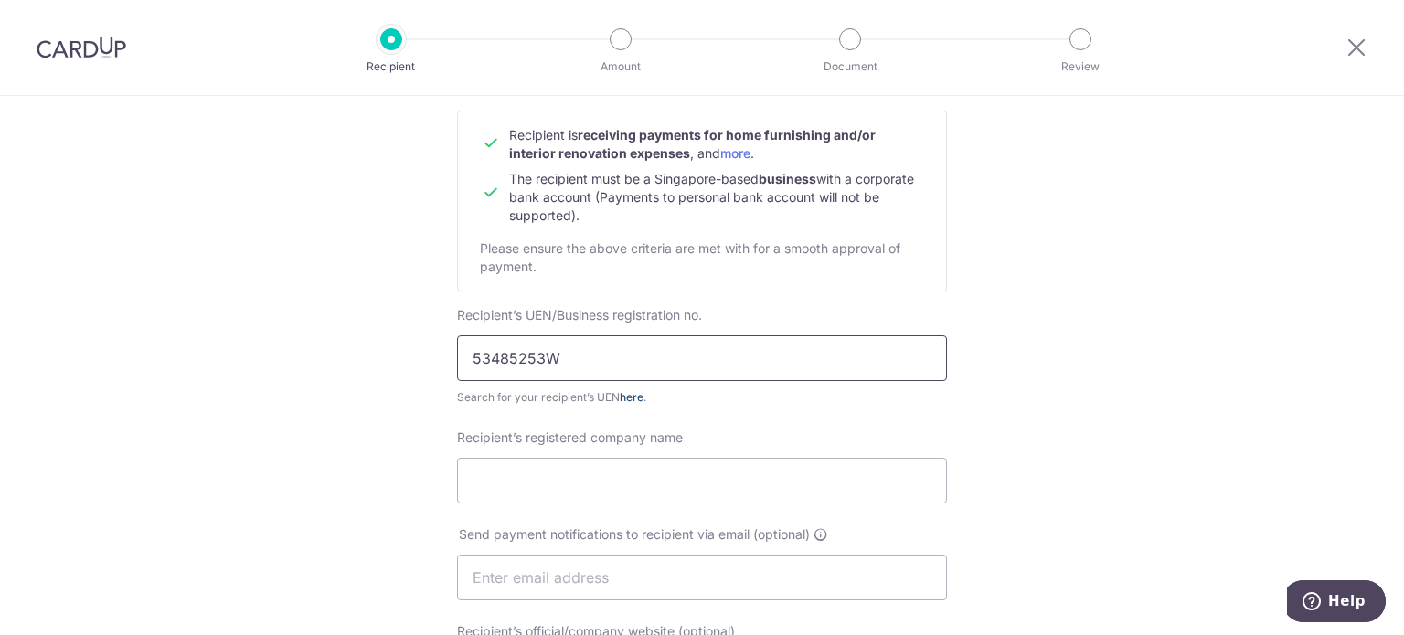
type input "53485253W"
click at [632, 399] on link "here" at bounding box center [632, 397] width 24 height 14
click at [639, 483] on input "Recipient’s registered company name" at bounding box center [702, 481] width 490 height 46
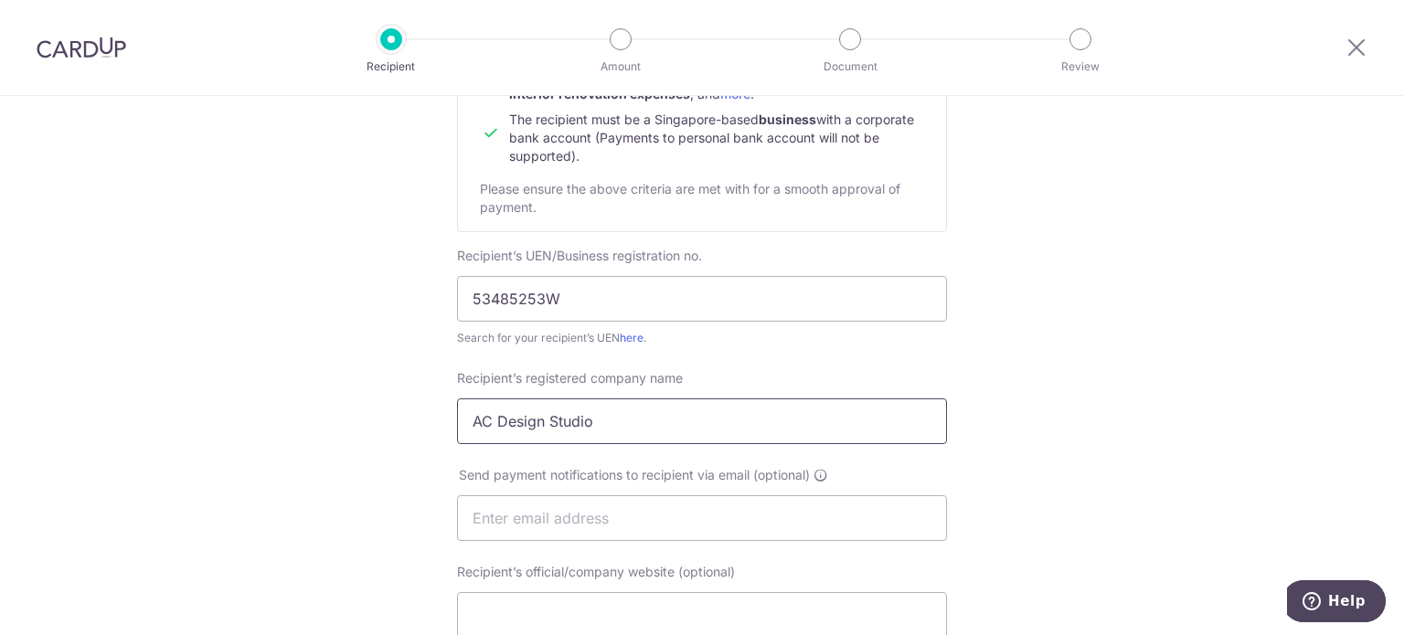
scroll to position [274, 0]
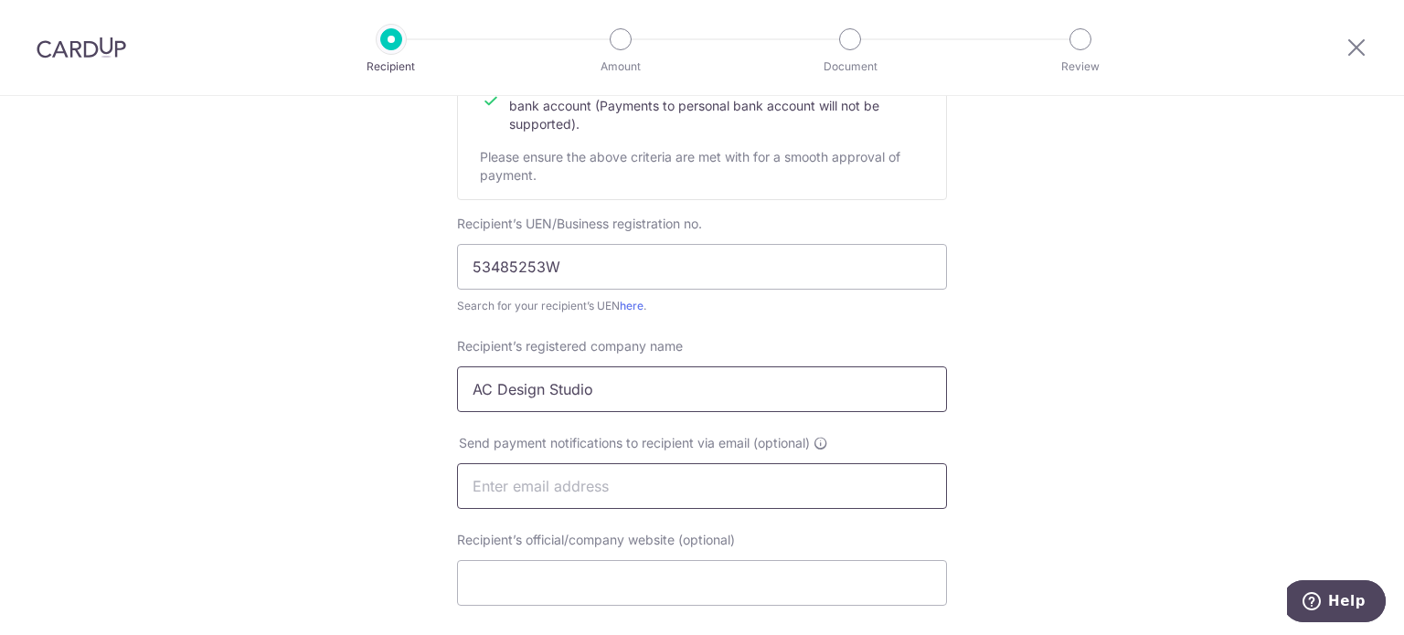
type input "AC Design Studio"
click at [663, 478] on input "text" at bounding box center [702, 486] width 490 height 46
click at [1192, 446] on div "Who would you like to pay? Your recipient does not need a CardUp account to rec…" at bounding box center [702, 509] width 1404 height 1375
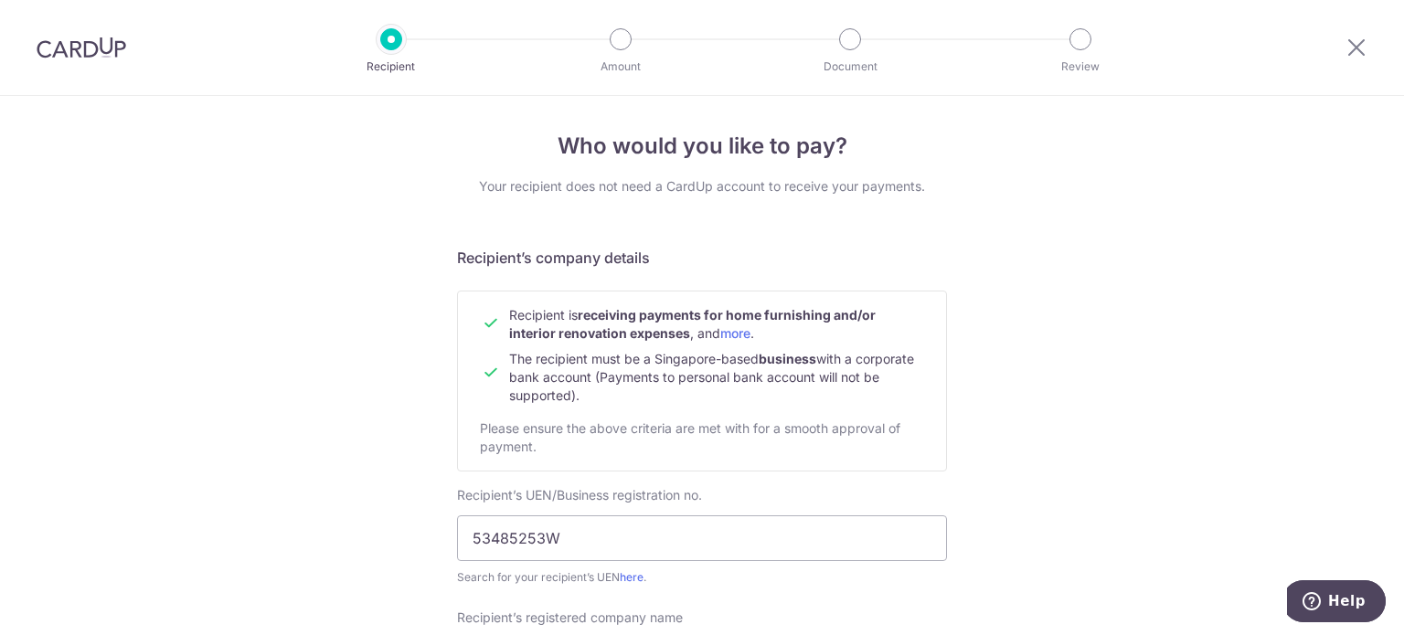
scroll to position [0, 0]
click at [1358, 54] on icon at bounding box center [1357, 47] width 22 height 23
